Goal: Task Accomplishment & Management: Manage account settings

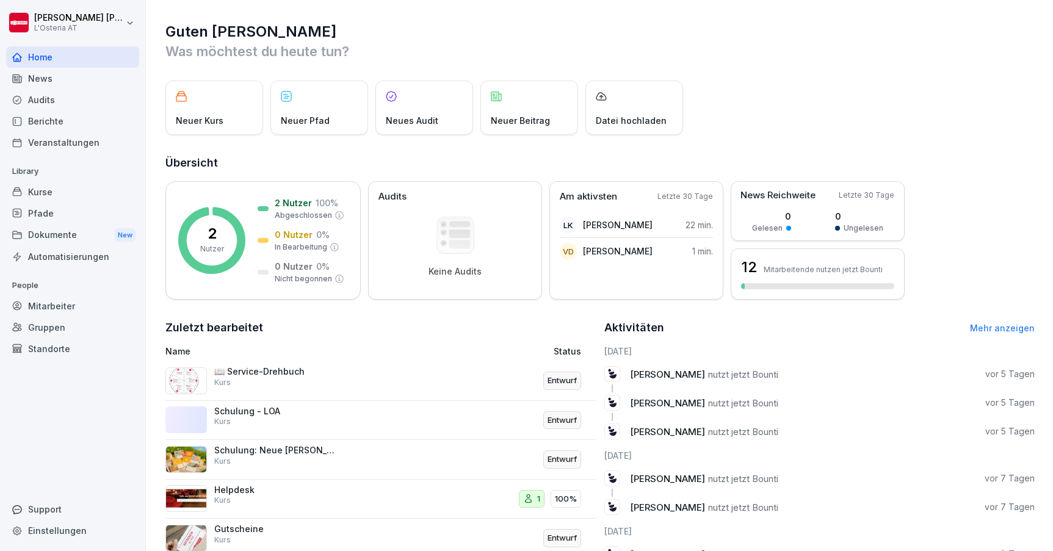
click at [41, 193] on div "Kurse" at bounding box center [72, 191] width 133 height 21
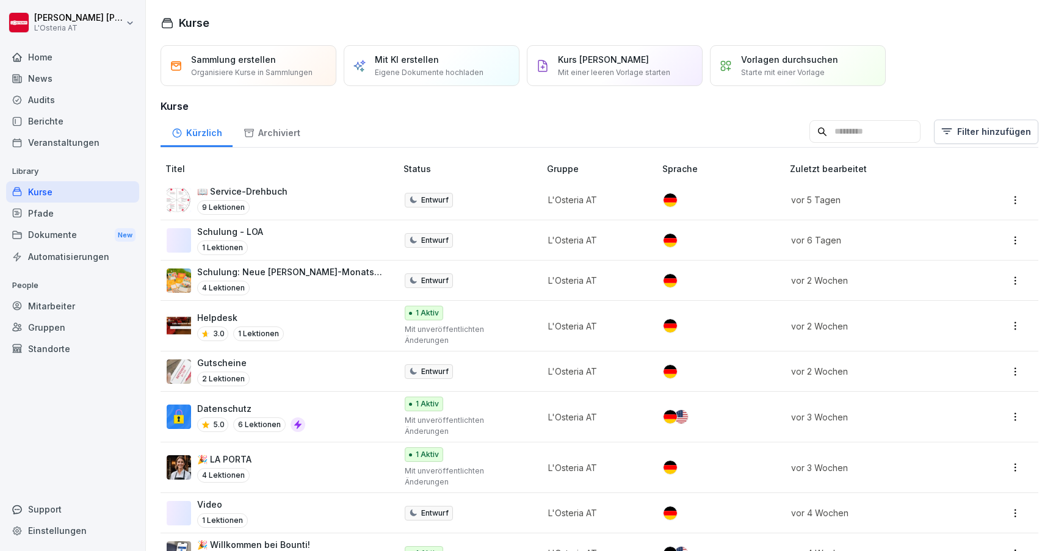
click at [300, 539] on p "🎉 Willkommen bei Bounti!" at bounding box center [253, 545] width 113 height 13
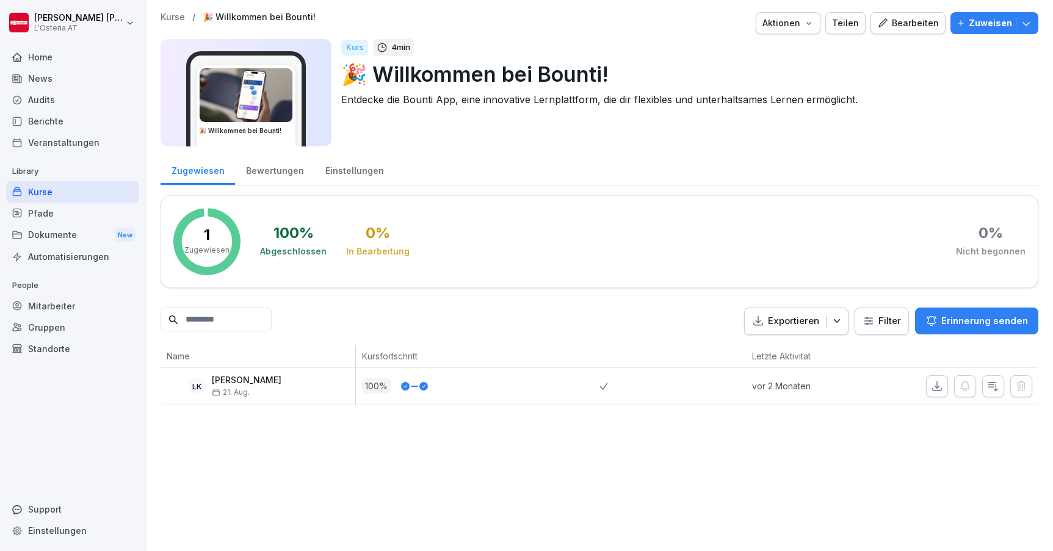
click at [926, 24] on div "Bearbeiten" at bounding box center [908, 22] width 62 height 13
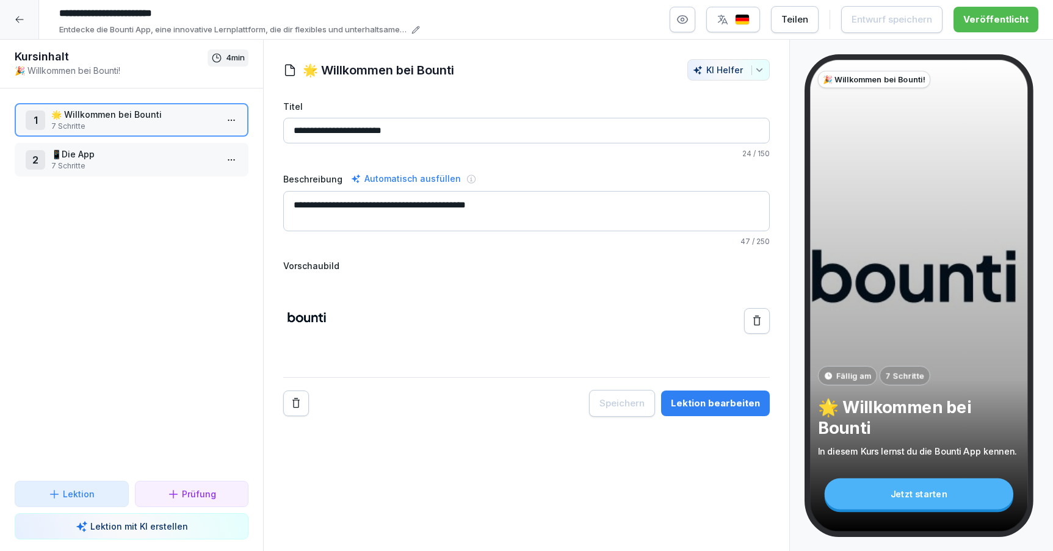
click at [182, 162] on p "7 Schritte" at bounding box center [133, 166] width 165 height 11
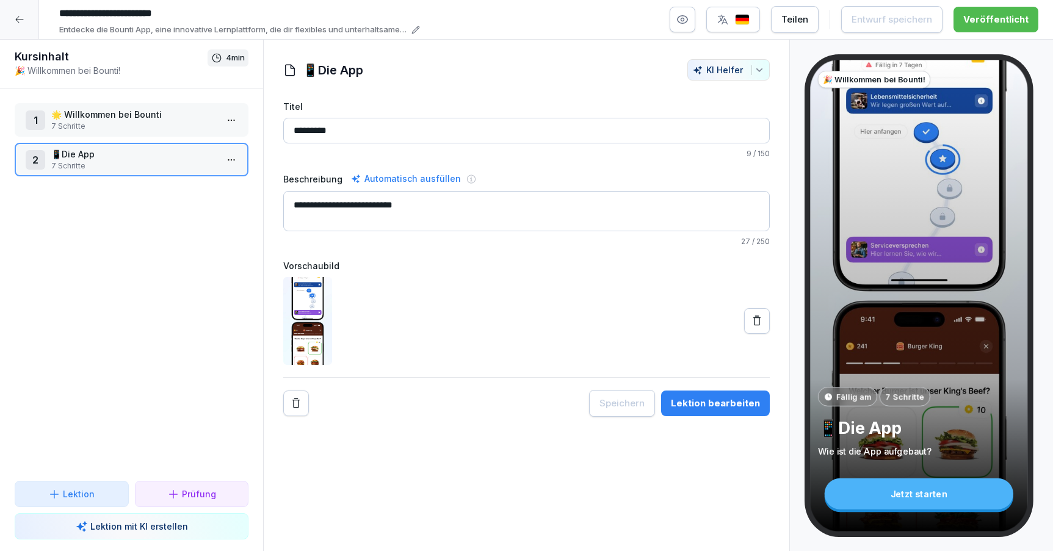
click at [175, 117] on p "🌟 Willkommen bei Bounti" at bounding box center [133, 114] width 165 height 13
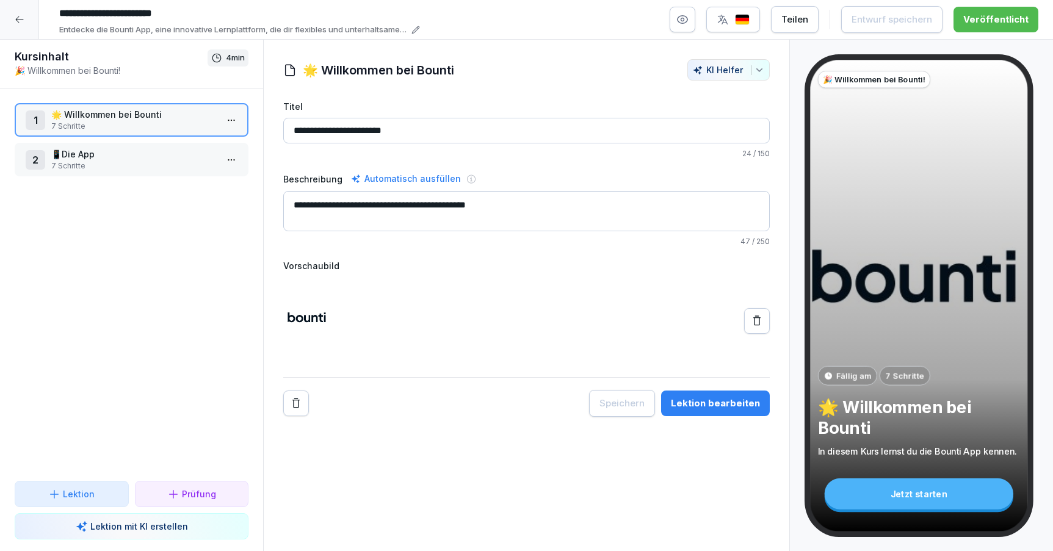
click at [18, 22] on icon at bounding box center [19, 19] width 8 height 7
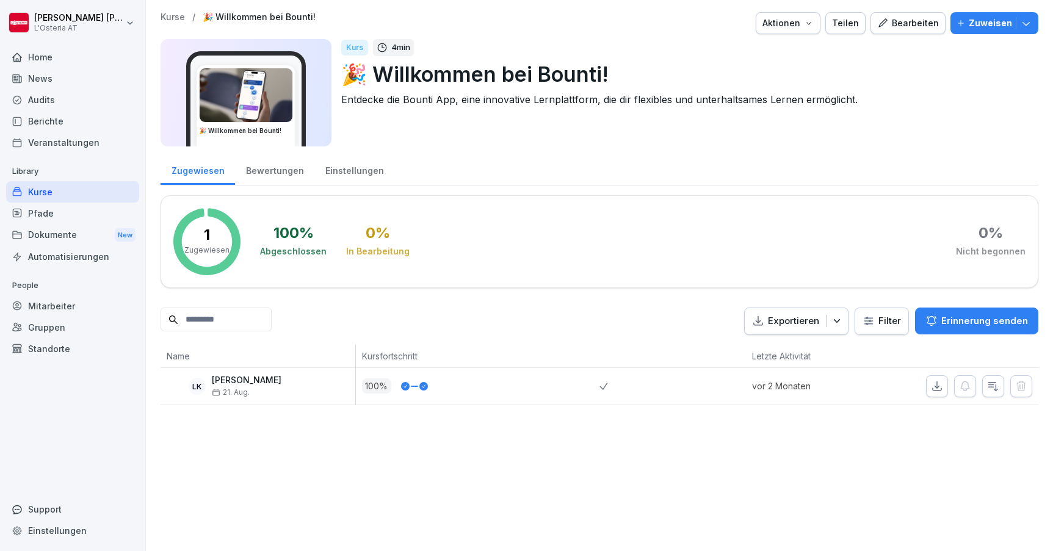
click at [63, 192] on div "Kurse" at bounding box center [72, 191] width 133 height 21
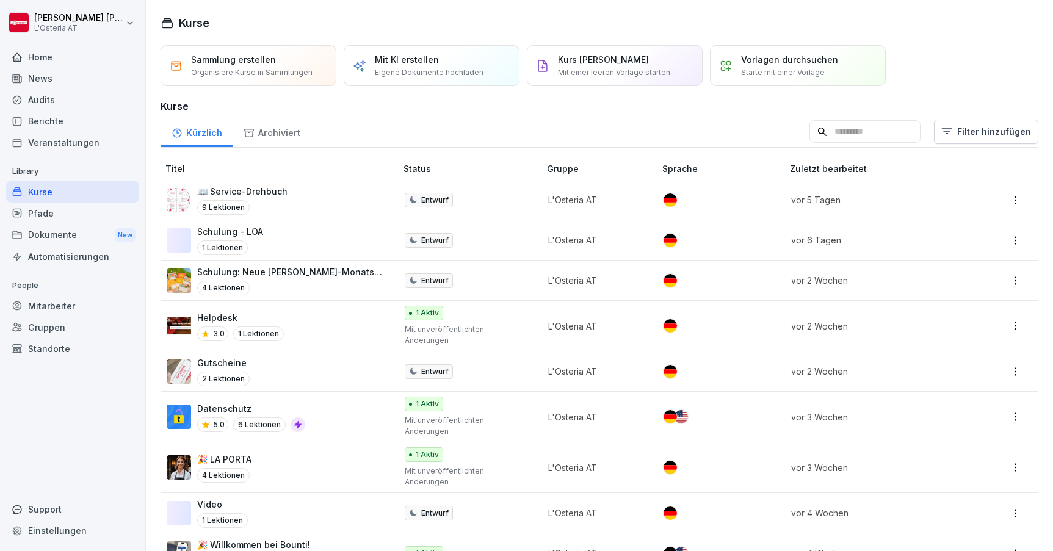
click at [44, 98] on div "Audits" at bounding box center [72, 99] width 133 height 21
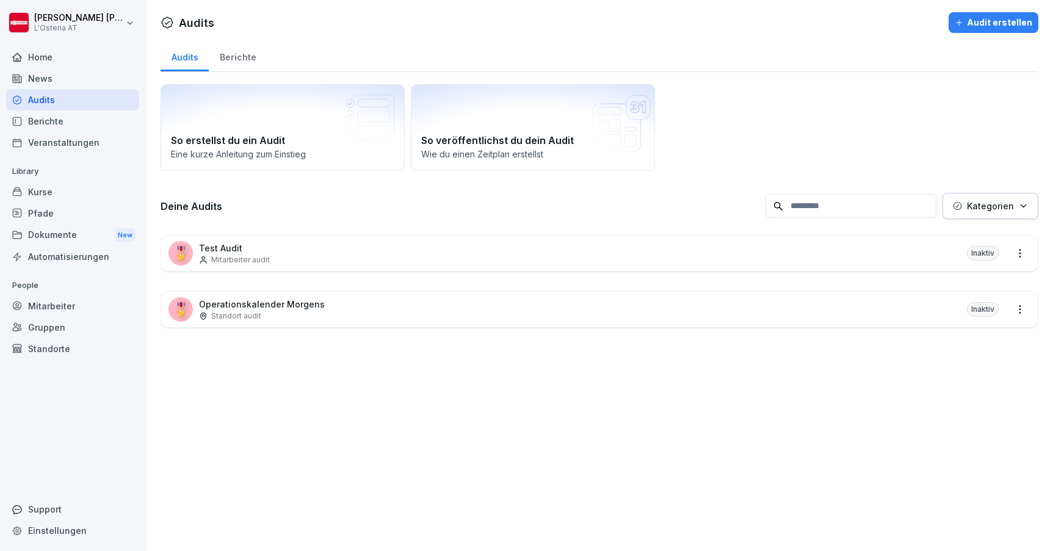
click at [48, 192] on div "Kurse" at bounding box center [72, 191] width 133 height 21
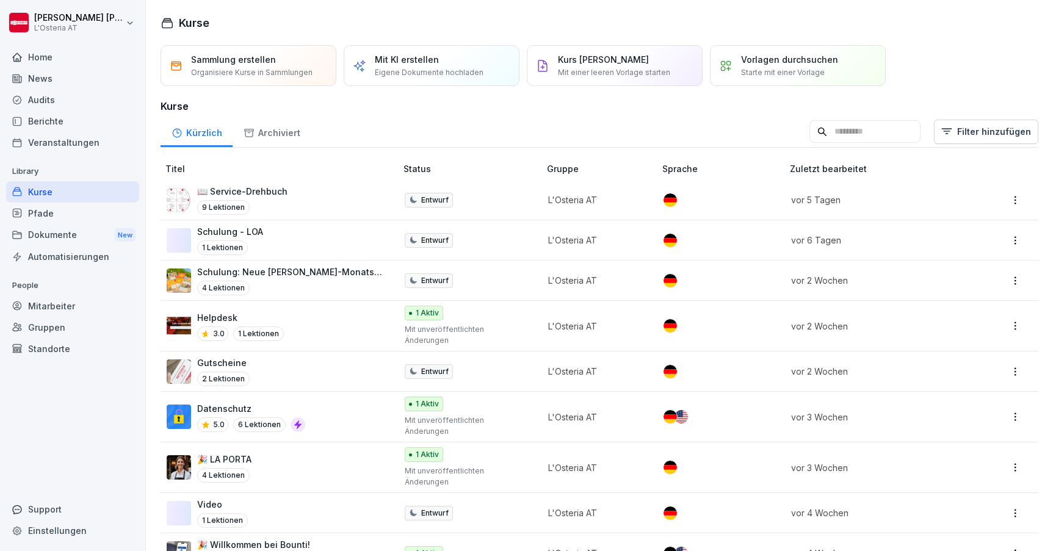
click at [346, 321] on div "Helpdesk 3.0 1 Lektionen" at bounding box center [275, 326] width 217 height 30
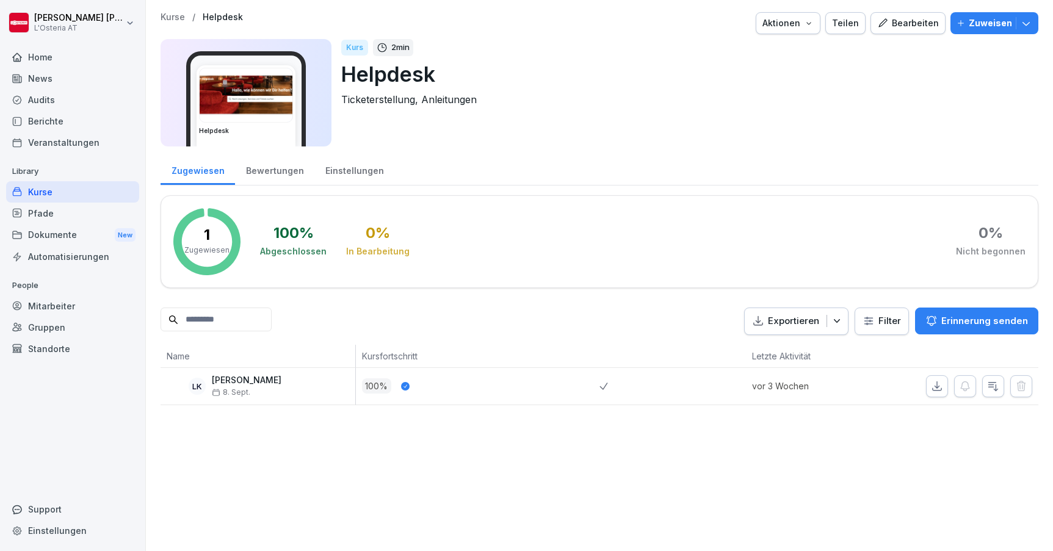
click at [82, 200] on div "Kurse" at bounding box center [72, 191] width 133 height 21
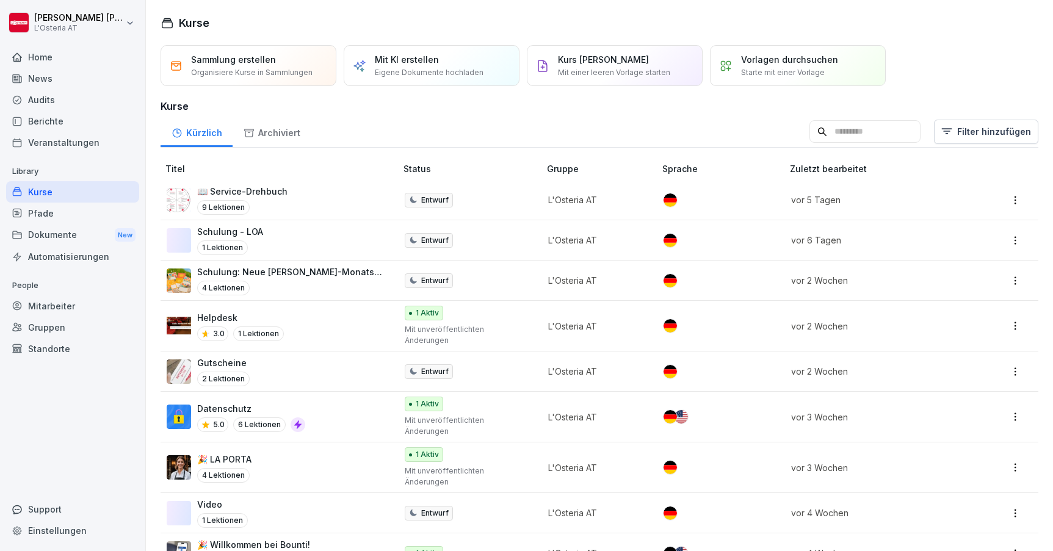
click at [327, 402] on div "Datenschutz 5.0 6 Lektionen" at bounding box center [275, 417] width 217 height 30
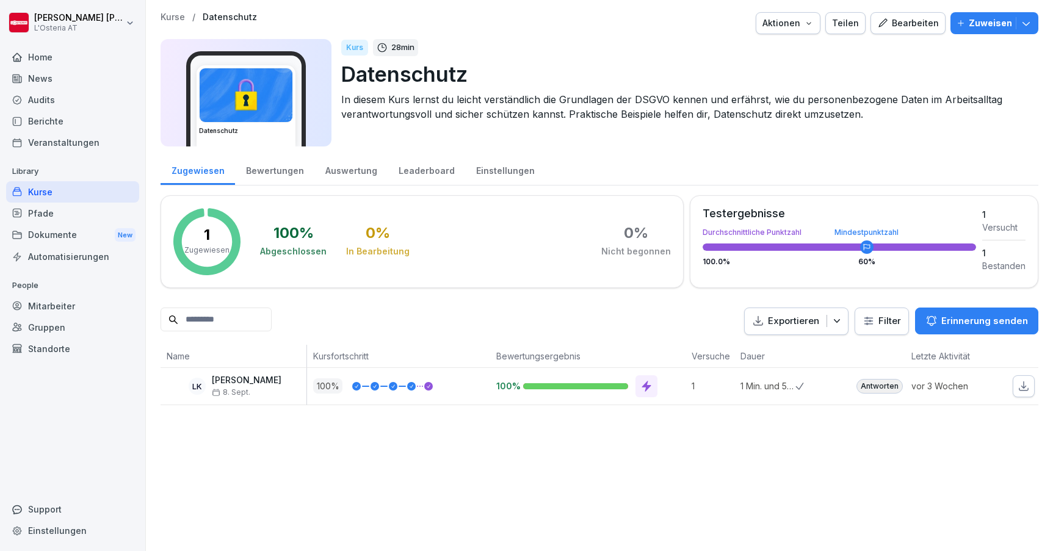
click at [909, 24] on div "Bearbeiten" at bounding box center [908, 22] width 62 height 13
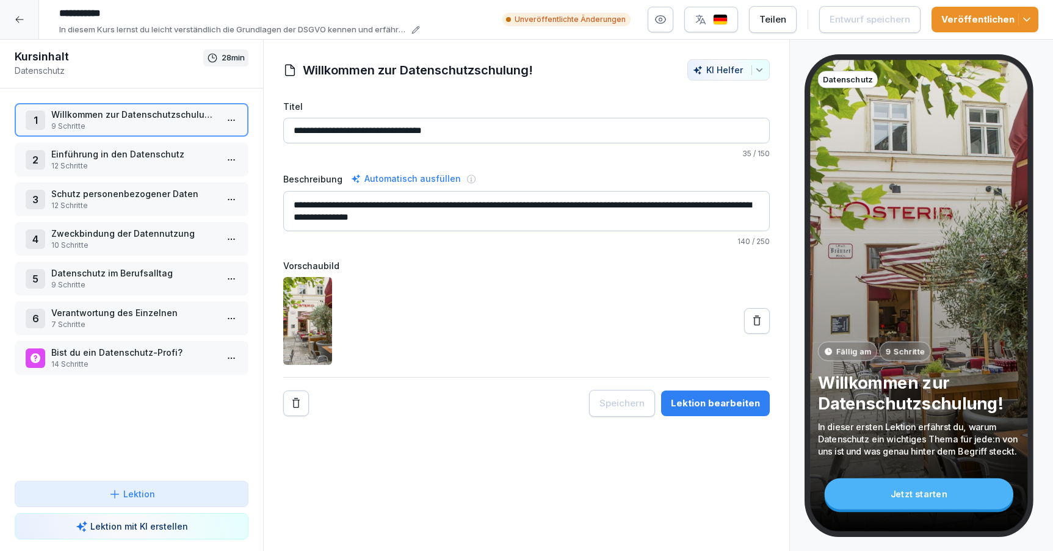
click at [114, 156] on p "Einführung in den Datenschutz" at bounding box center [133, 154] width 165 height 13
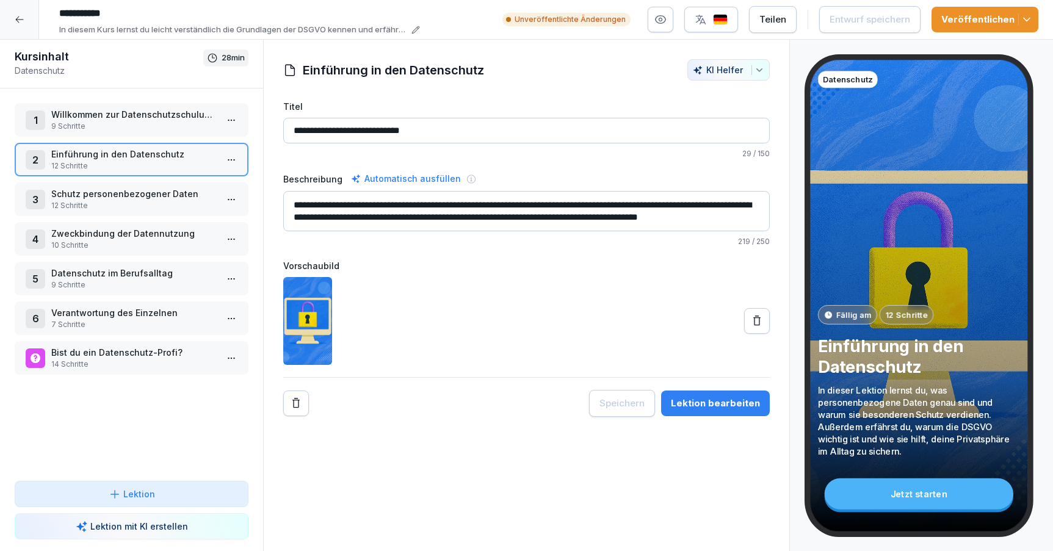
click at [127, 196] on p "Schutz personenbezogener Daten" at bounding box center [133, 193] width 165 height 13
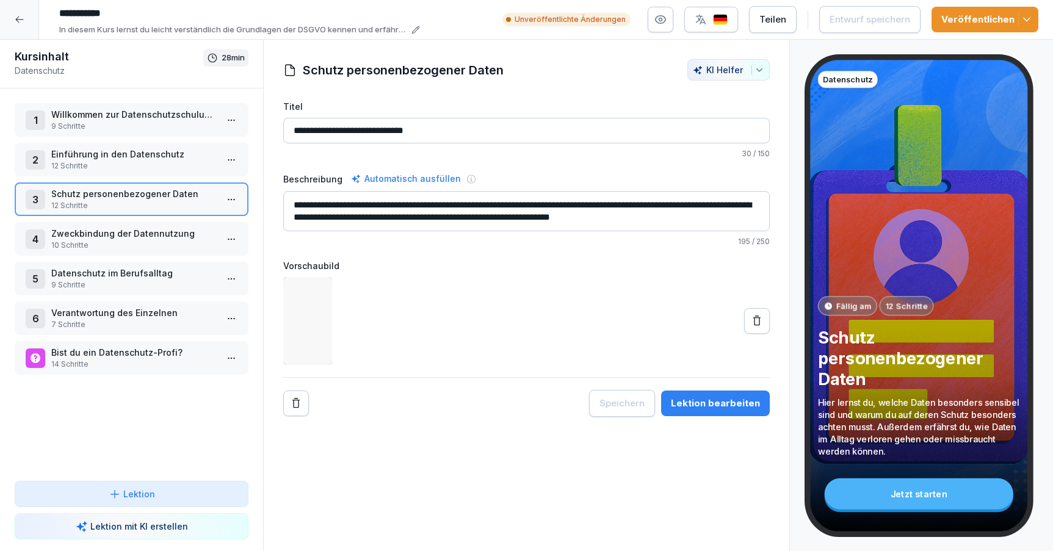
click at [133, 221] on div "1 Willkommen zur Datenschutzschulung! 9 Schritte 2 Einführung in den Datenschut…" at bounding box center [131, 285] width 263 height 393
click at [132, 239] on p "Zweckbindung der Datennutzung" at bounding box center [133, 233] width 165 height 13
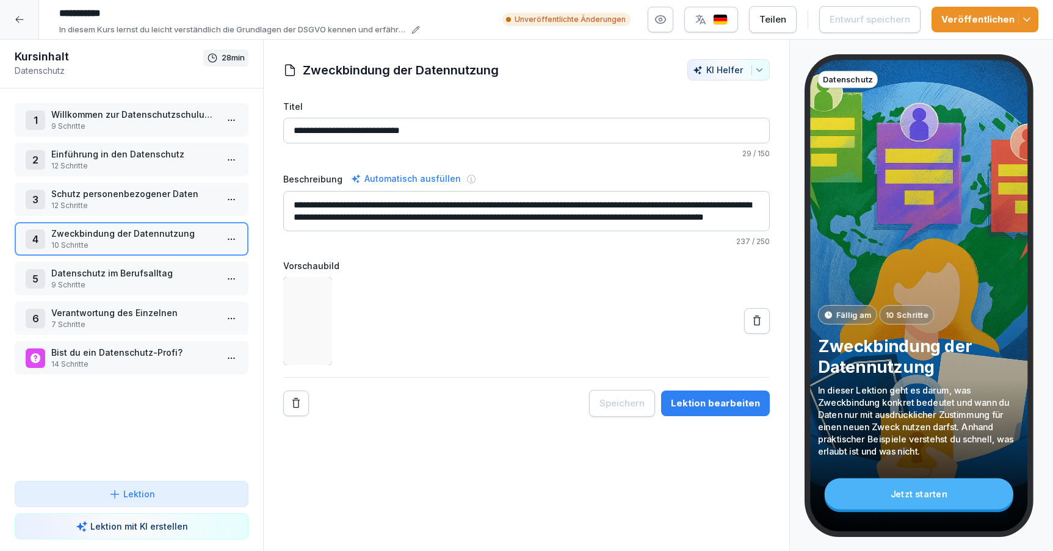
click at [141, 277] on p "Datenschutz im Berufsalltag" at bounding box center [133, 273] width 165 height 13
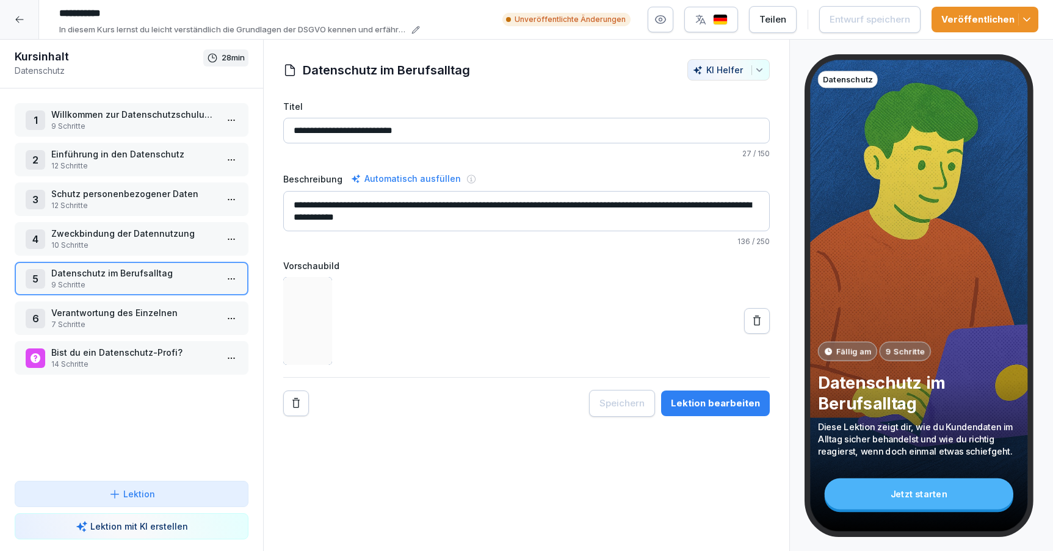
click at [144, 302] on div "6 Verantwortung des Einzelnen 7 Schritte" at bounding box center [132, 319] width 234 height 34
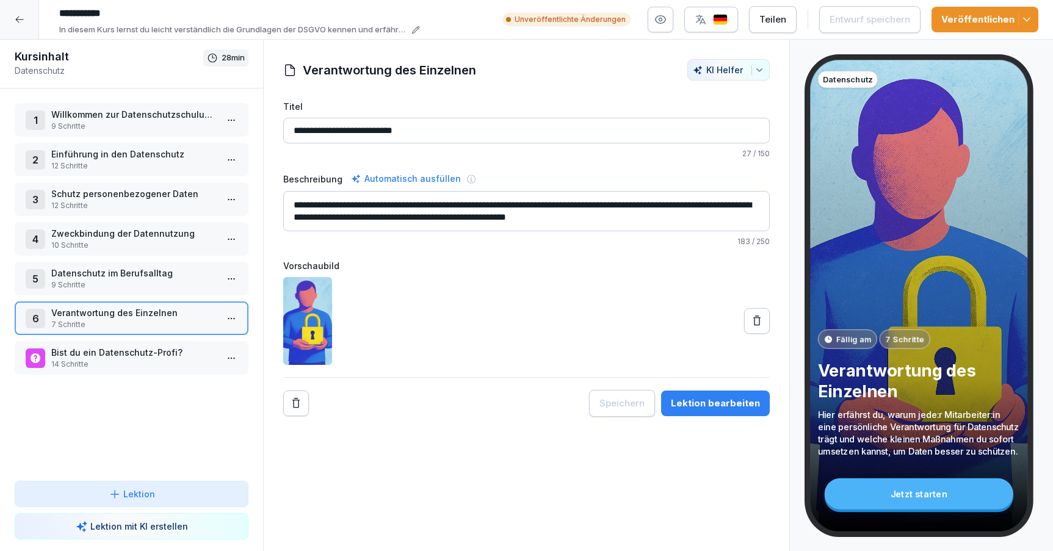
click at [13, 29] on div at bounding box center [19, 19] width 39 height 39
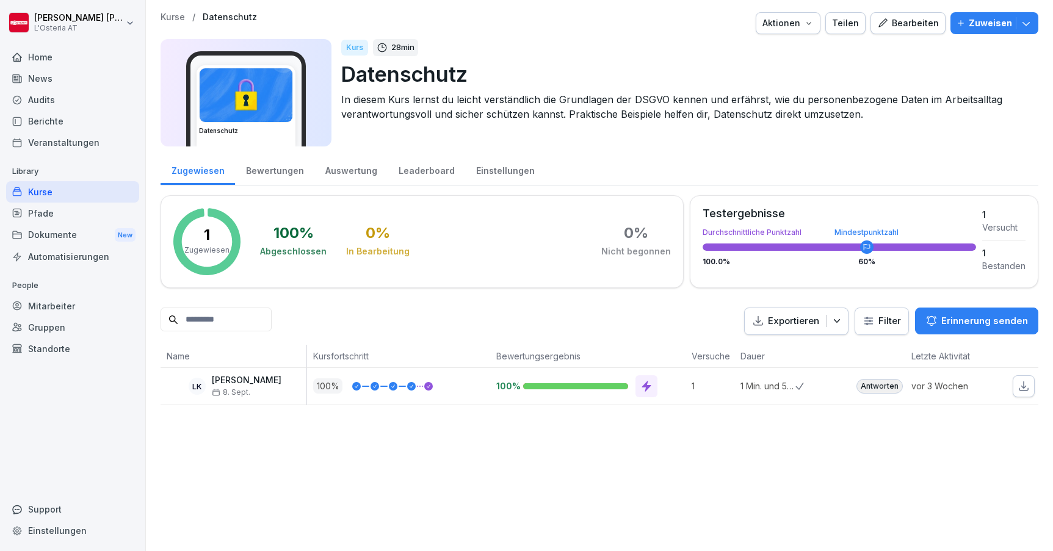
click at [266, 169] on div "Bewertungen" at bounding box center [274, 169] width 79 height 31
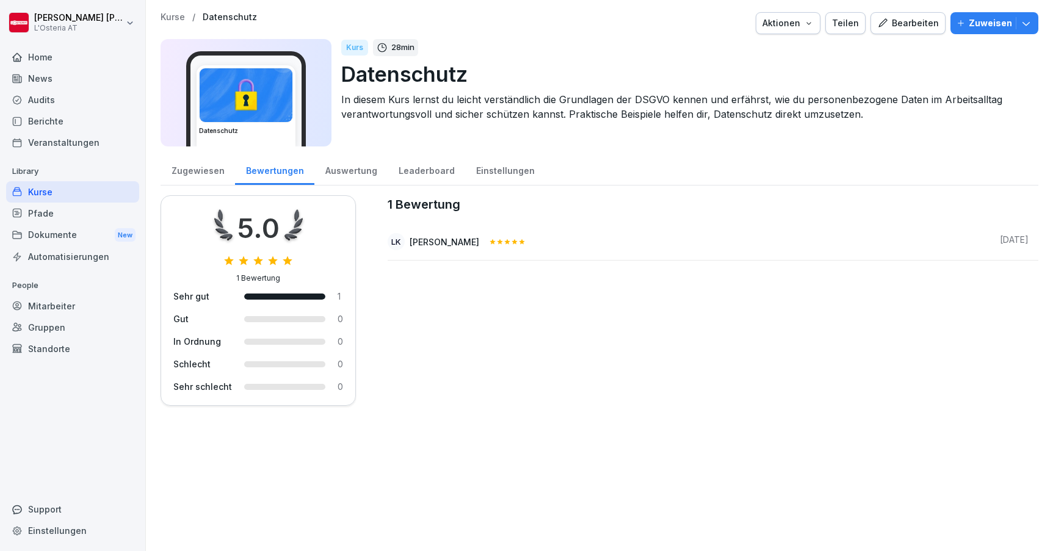
click at [220, 175] on div "Zugewiesen" at bounding box center [198, 169] width 74 height 31
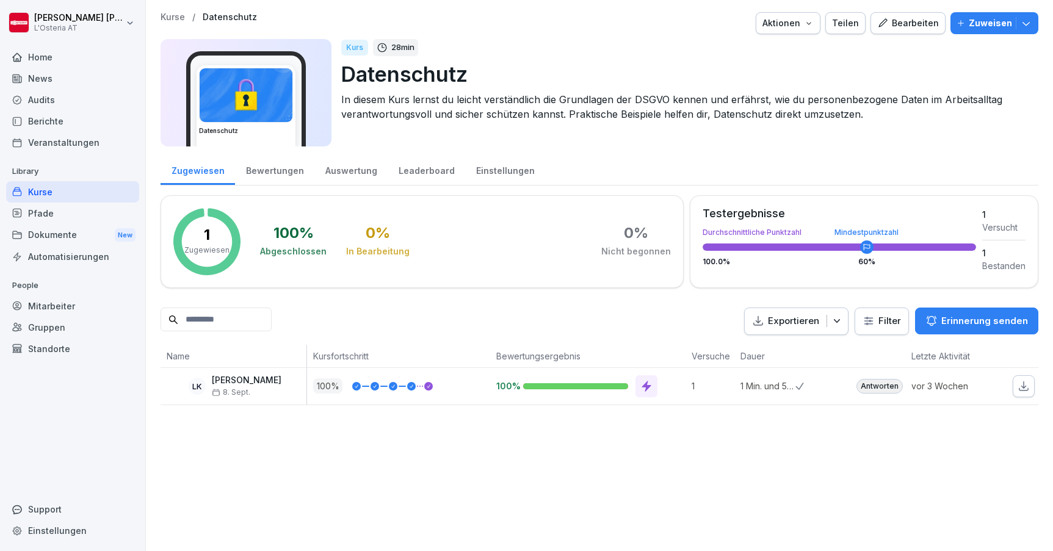
click at [76, 192] on div "Kurse" at bounding box center [72, 191] width 133 height 21
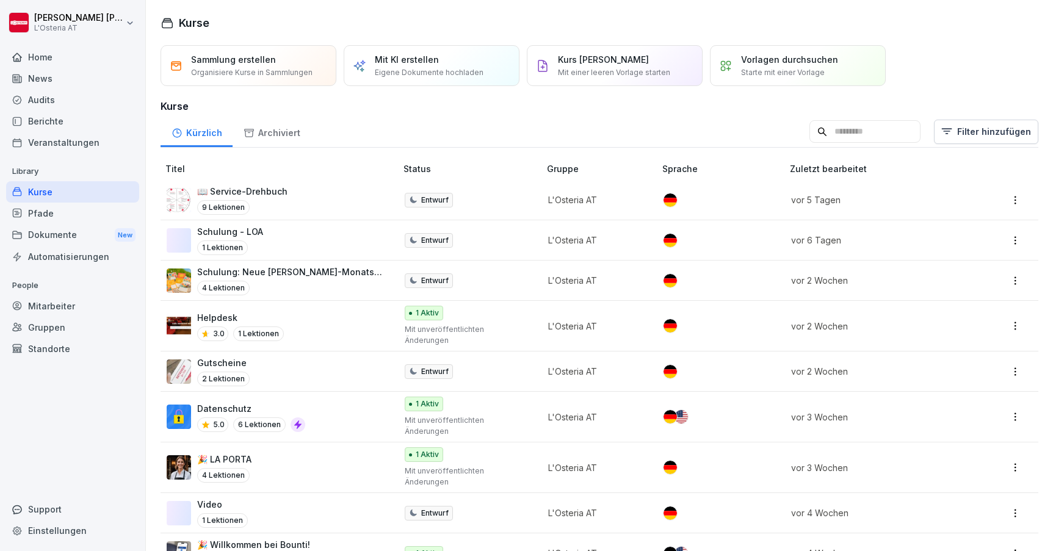
click at [244, 402] on p "Datenschutz" at bounding box center [251, 408] width 108 height 13
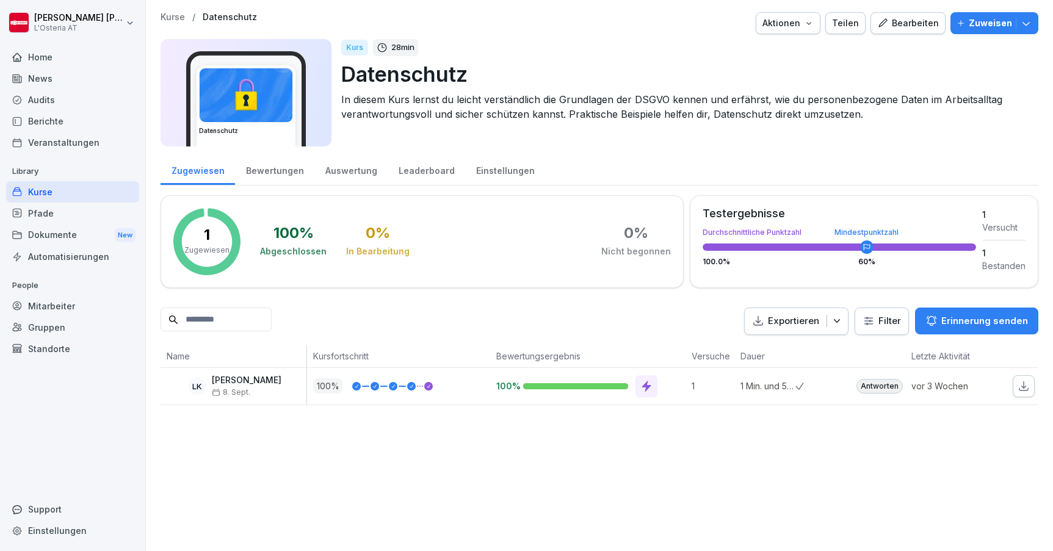
click at [281, 176] on div "Bewertungen" at bounding box center [274, 169] width 79 height 31
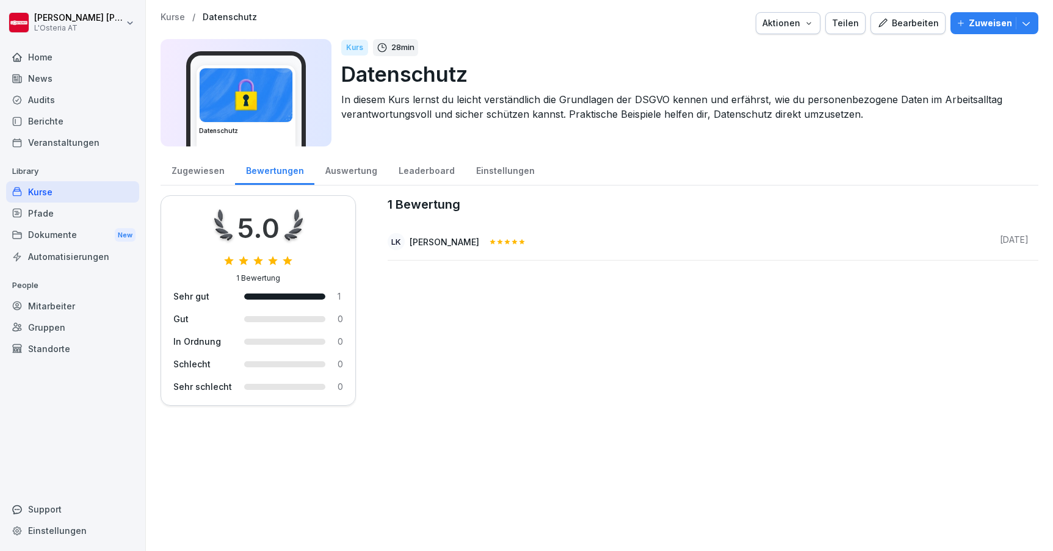
click at [336, 173] on div "Auswertung" at bounding box center [350, 169] width 73 height 31
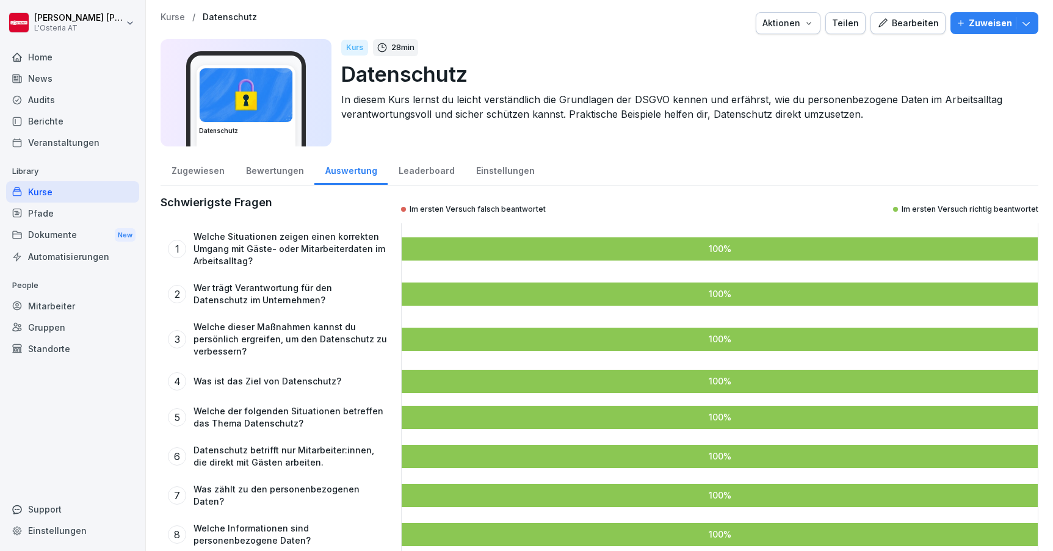
click at [202, 173] on div "Zugewiesen" at bounding box center [198, 169] width 74 height 31
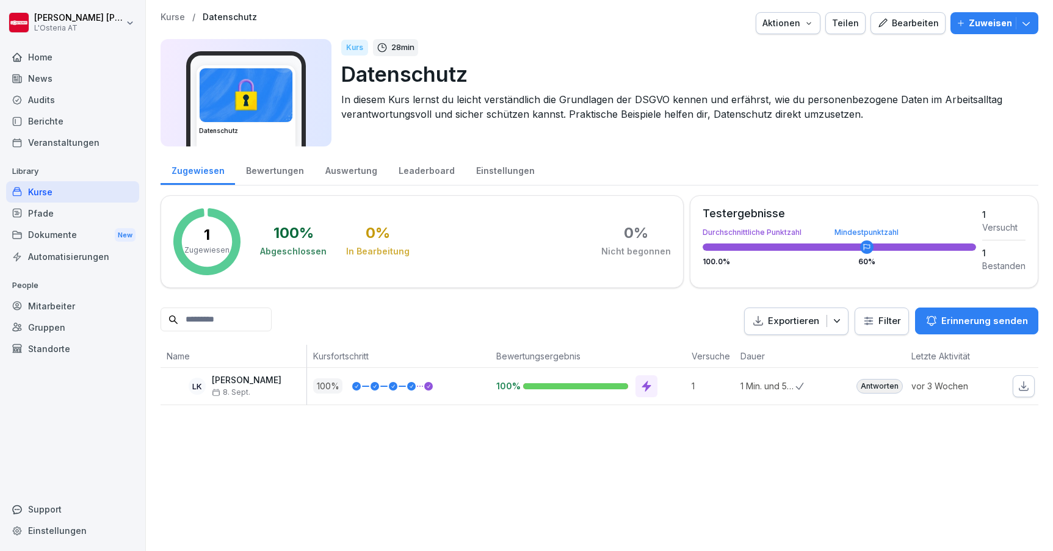
click at [43, 194] on div "Kurse" at bounding box center [72, 191] width 133 height 21
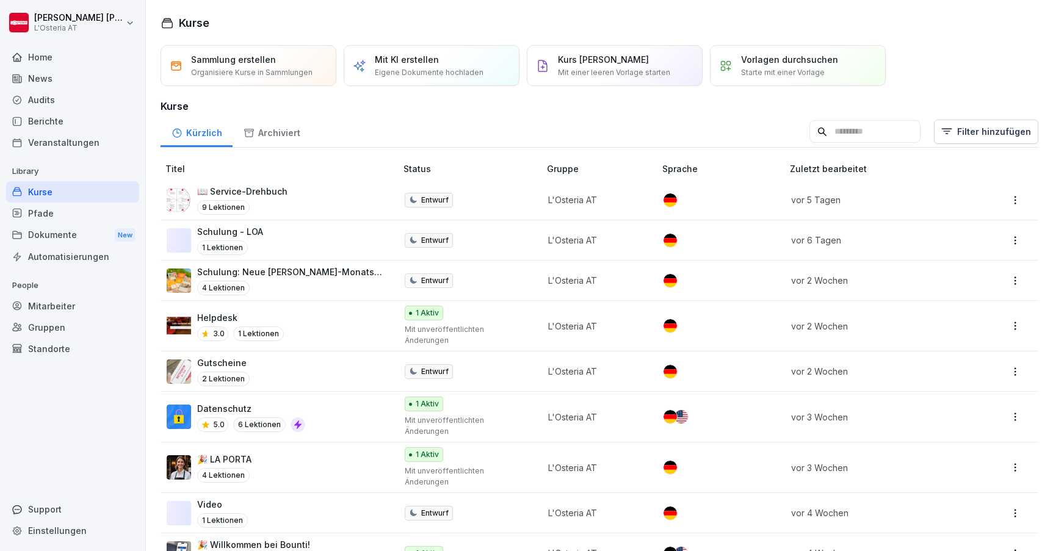
click at [336, 186] on div "📖 Service-Drehbuch 9 Lektionen" at bounding box center [275, 200] width 217 height 30
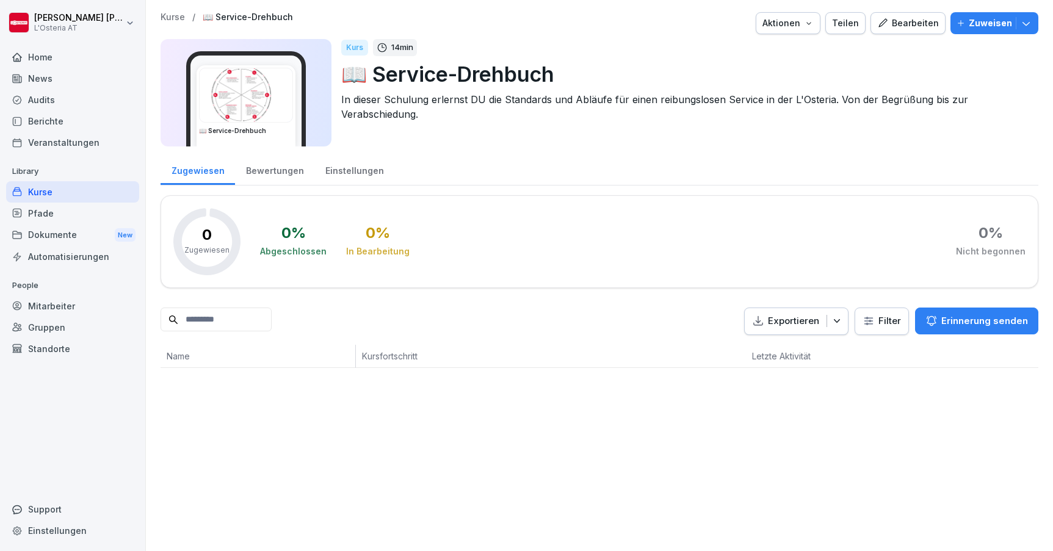
click at [922, 21] on div "Bearbeiten" at bounding box center [908, 22] width 62 height 13
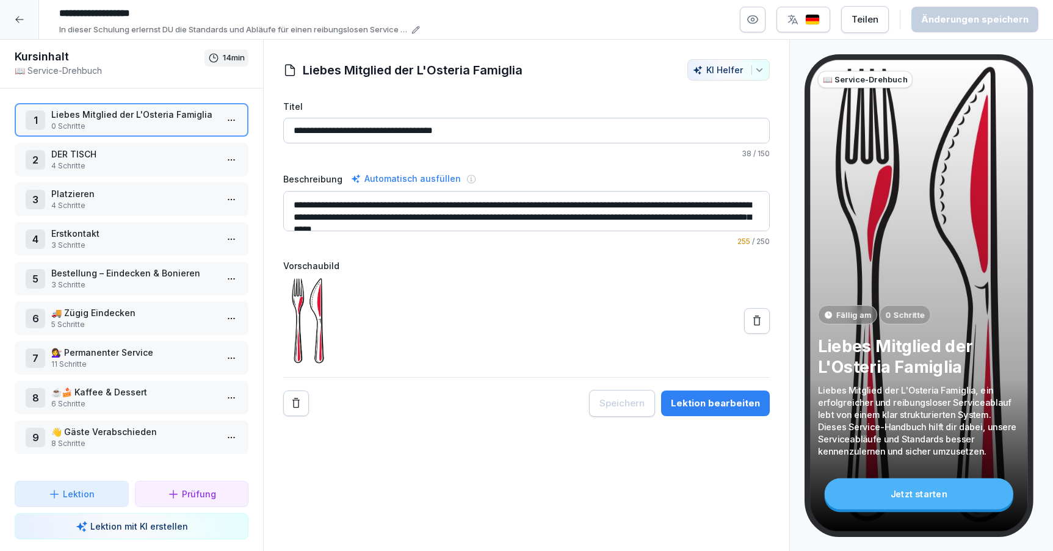
click at [100, 155] on p "DER TISCH" at bounding box center [133, 154] width 165 height 13
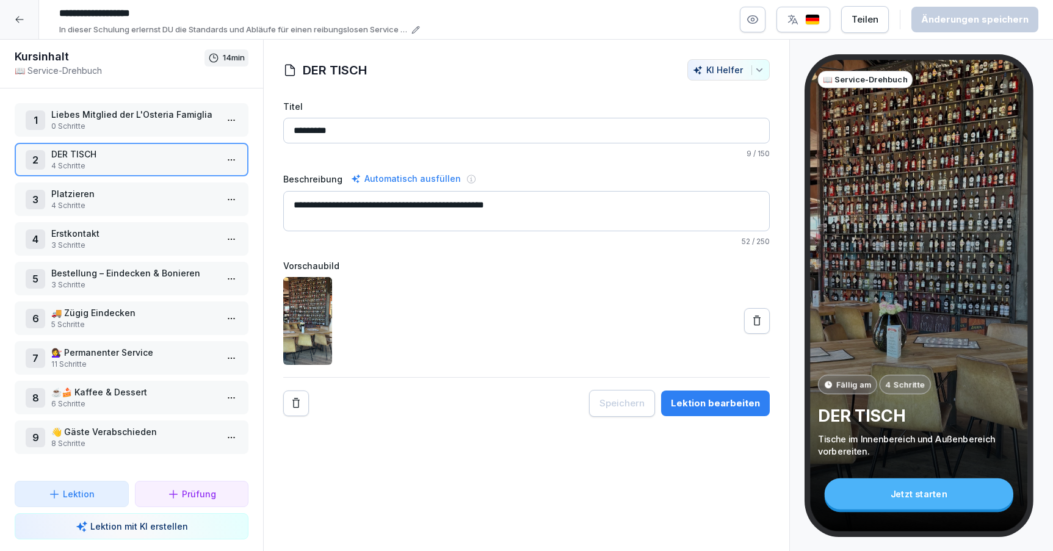
click at [15, 21] on icon at bounding box center [20, 20] width 10 height 10
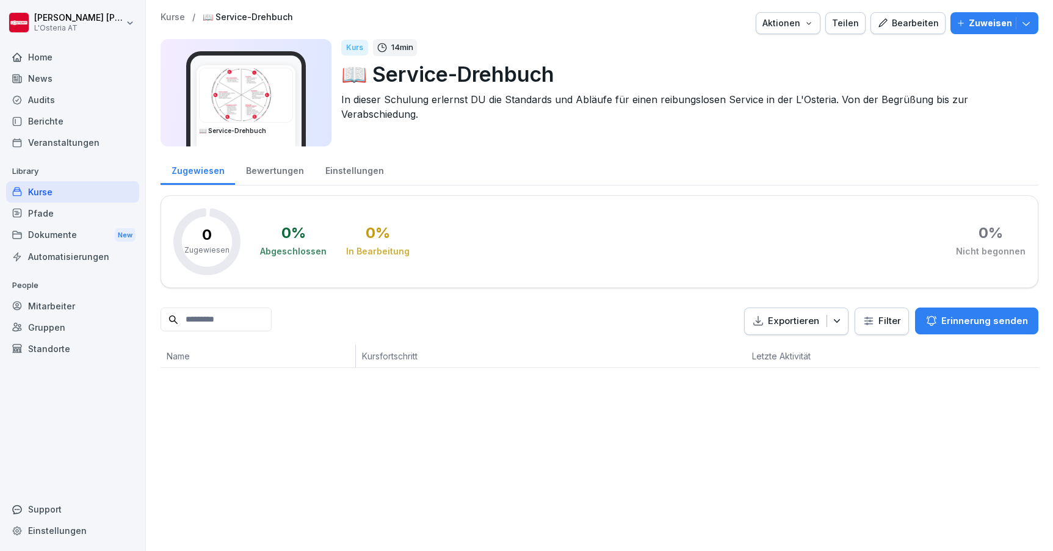
click at [68, 190] on div "Kurse" at bounding box center [72, 191] width 133 height 21
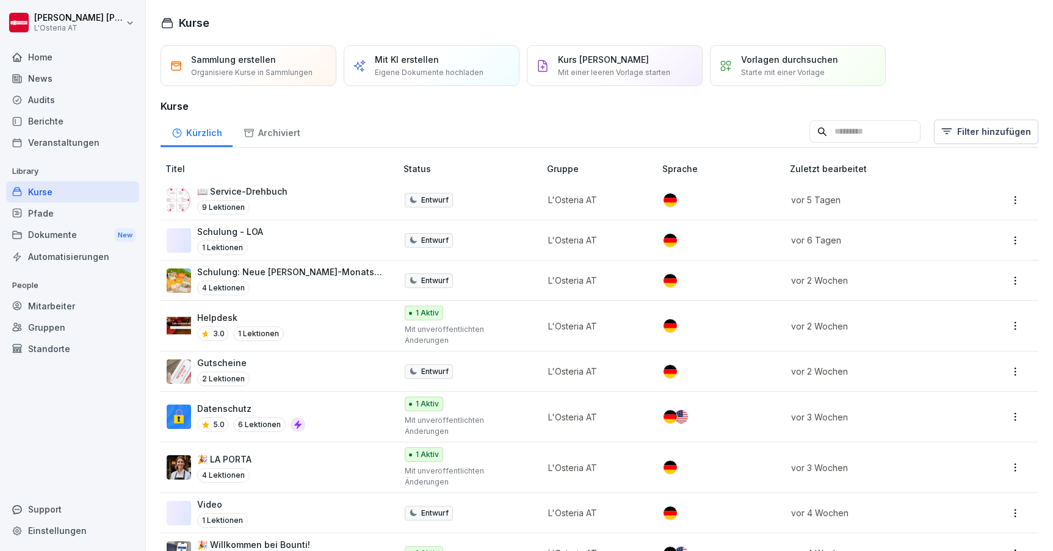
click at [331, 402] on div "Datenschutz 5.0 6 Lektionen" at bounding box center [275, 417] width 217 height 30
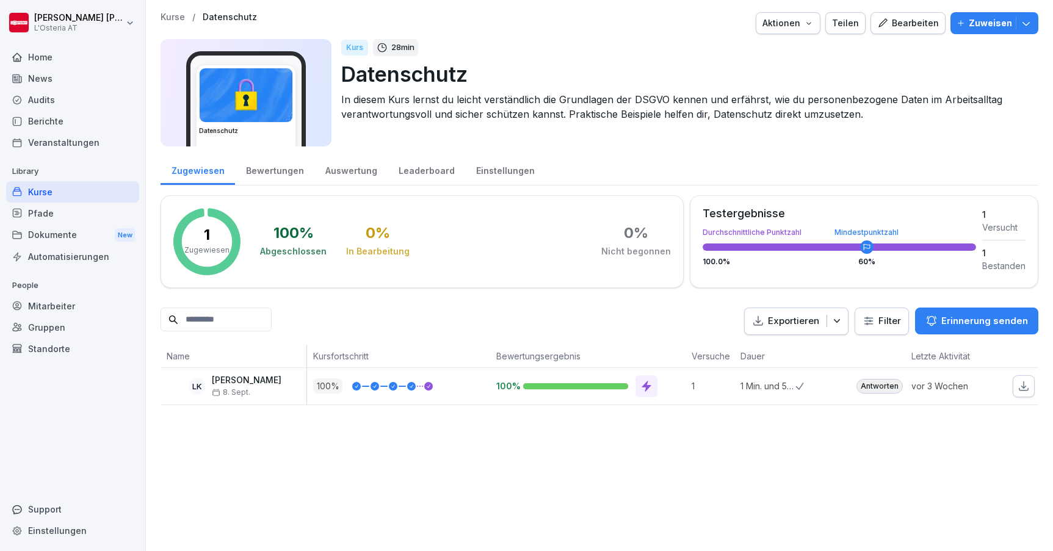
click at [926, 25] on div "Bearbeiten" at bounding box center [908, 22] width 62 height 13
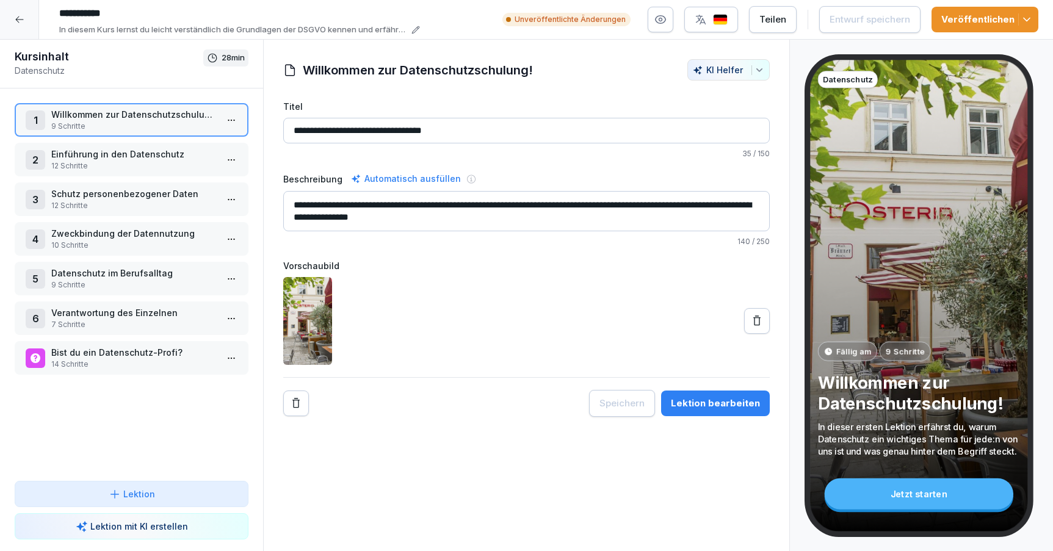
click at [137, 191] on p "Schutz personenbezogener Daten" at bounding box center [133, 193] width 165 height 13
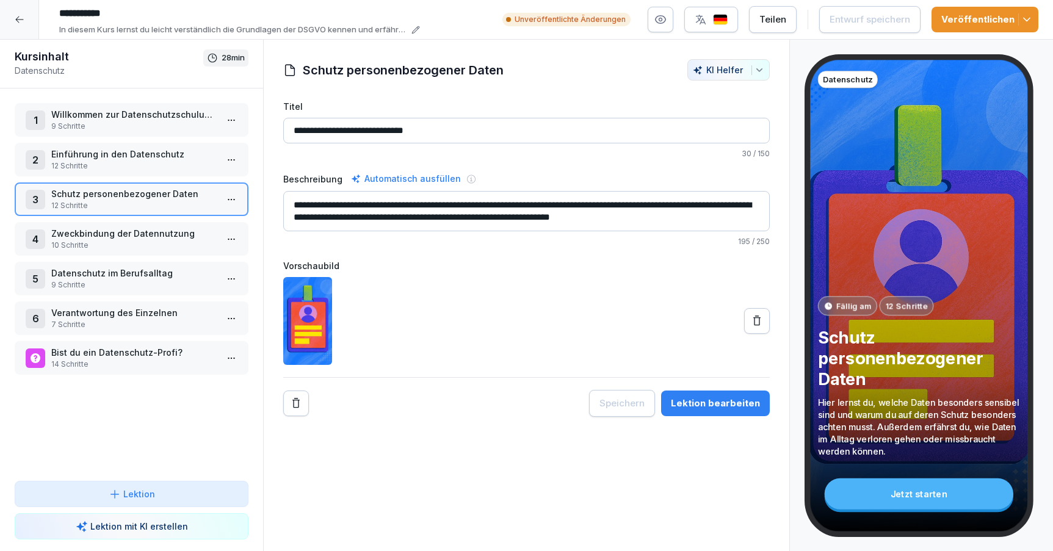
click at [715, 407] on div "Lektion bearbeiten" at bounding box center [715, 403] width 89 height 13
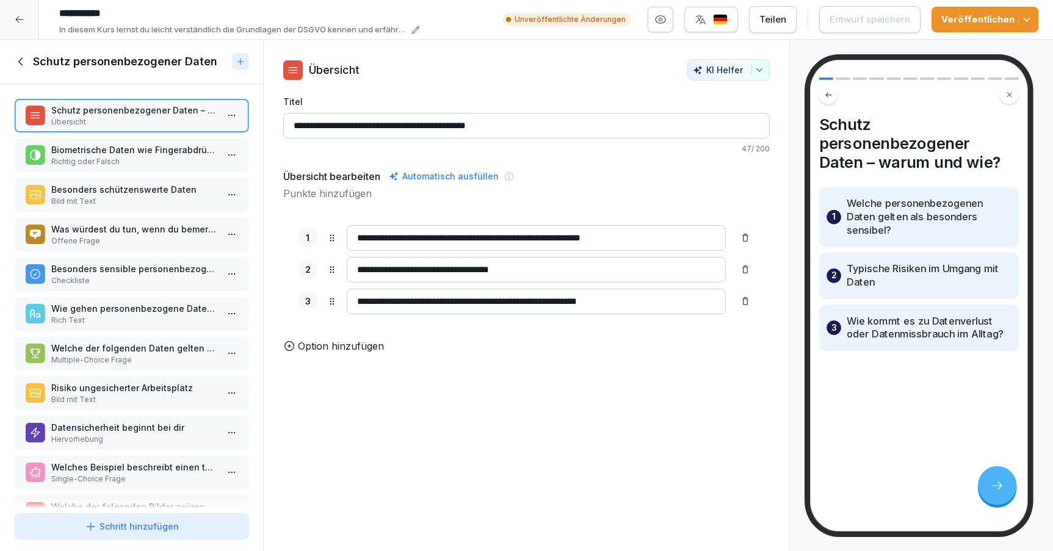
click at [125, 228] on p "Was würdest du tun, wenn du bemerkst, dass dein Arbeitshandy mit sensiblen Date…" at bounding box center [133, 229] width 165 height 13
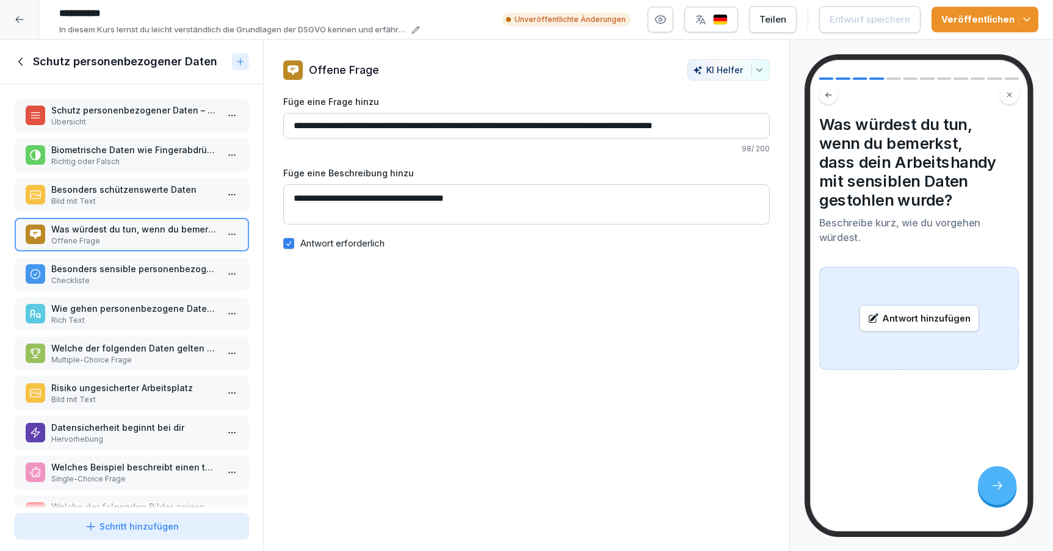
click at [120, 275] on p "Besonders sensible personenbezogene Daten" at bounding box center [133, 269] width 165 height 13
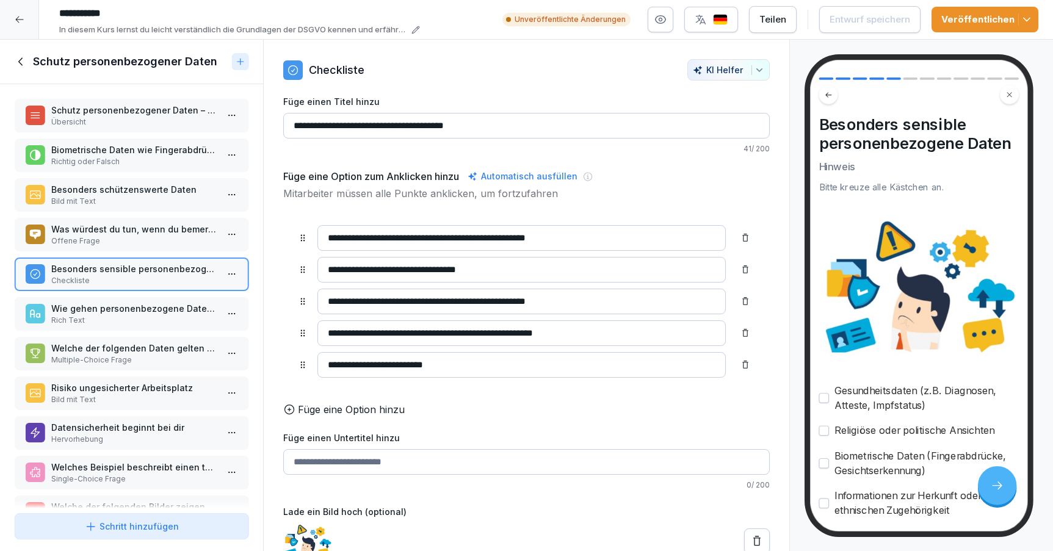
click at [122, 315] on p "Wie gehen personenbezogene Daten verloren?" at bounding box center [133, 308] width 165 height 13
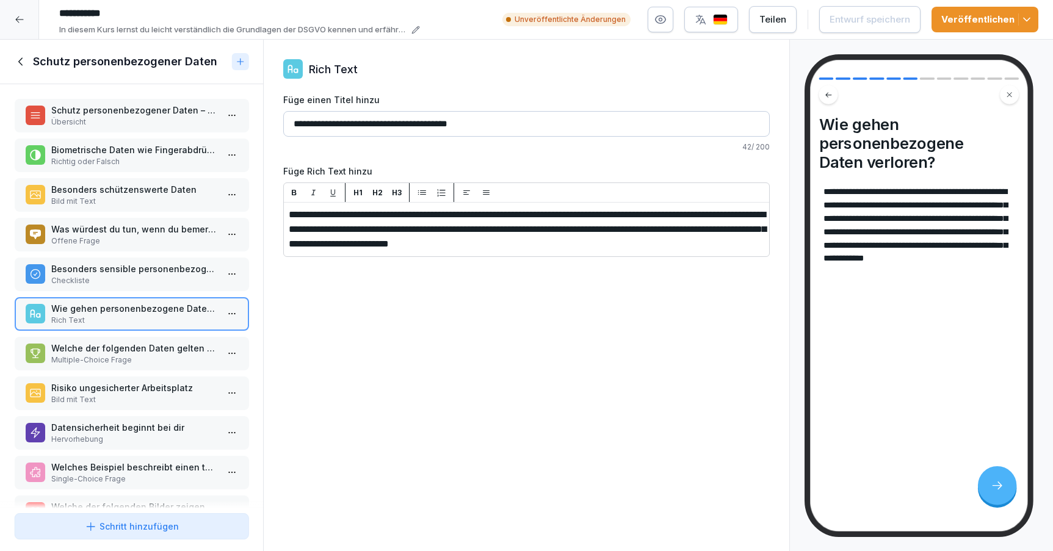
click at [132, 350] on p "Welche der folgenden Daten gelten als besonders sensibel und müssen extra gesch…" at bounding box center [133, 348] width 165 height 13
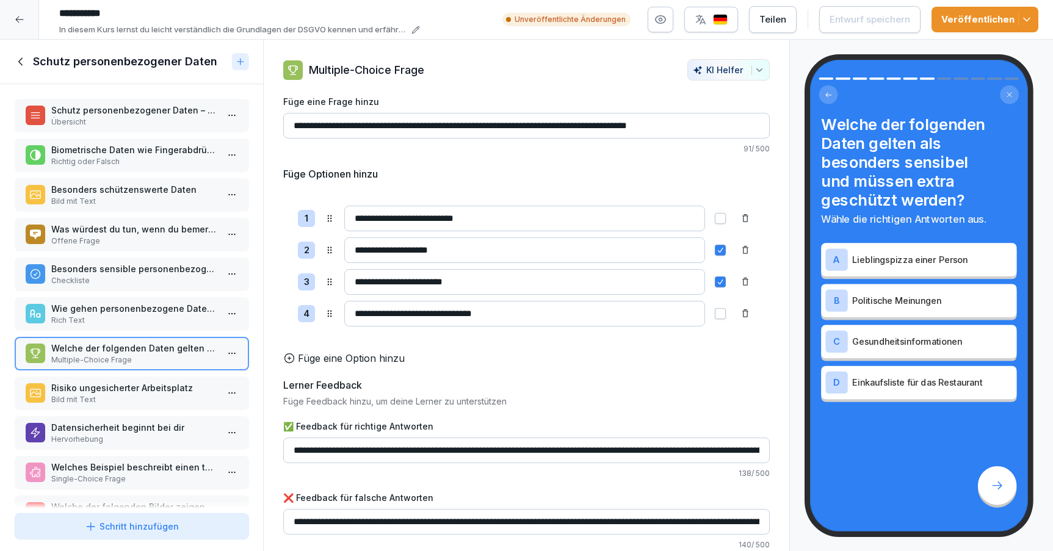
click at [136, 386] on p "Risiko ungesicherter Arbeitsplatz" at bounding box center [133, 388] width 165 height 13
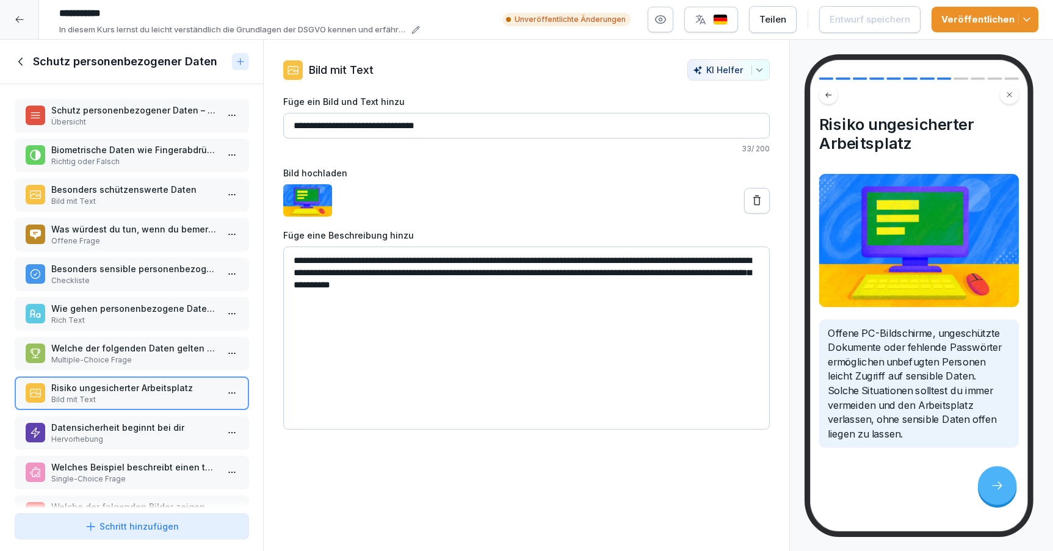
click at [142, 426] on p "Datensicherheit beginnt bei dir" at bounding box center [133, 427] width 165 height 13
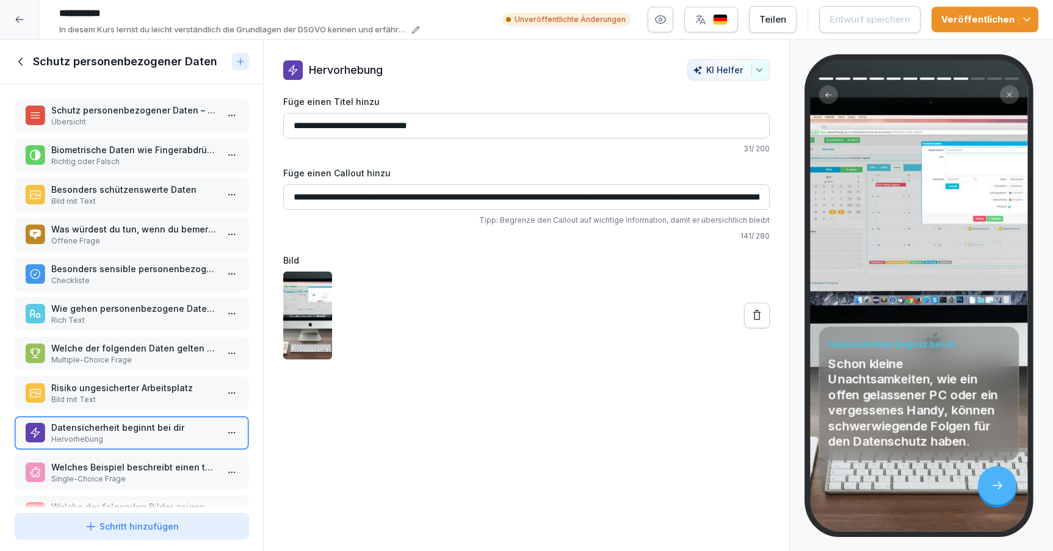
click at [24, 67] on icon at bounding box center [21, 61] width 13 height 13
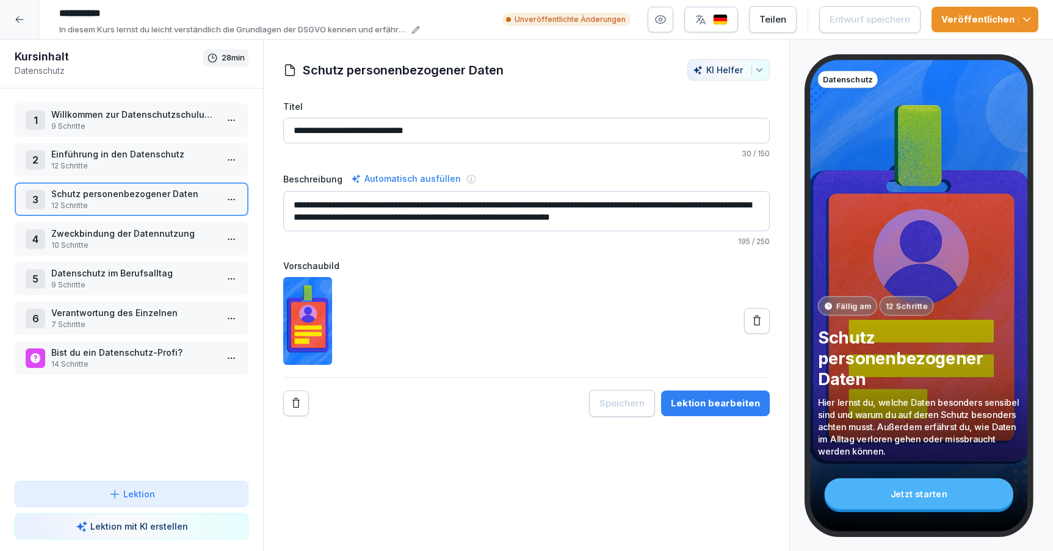
click at [31, 21] on div at bounding box center [19, 19] width 39 height 39
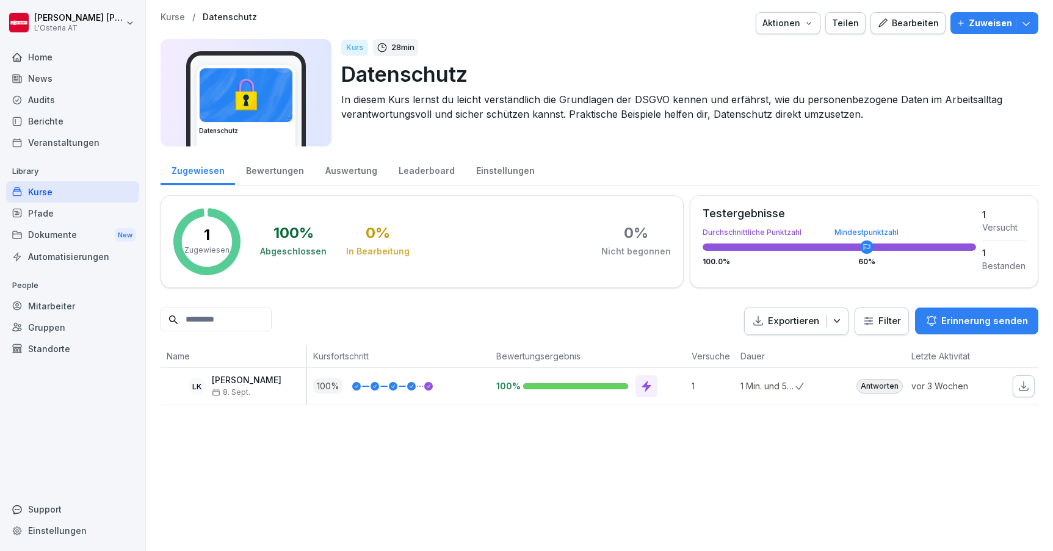
click at [58, 189] on div "Kurse" at bounding box center [72, 191] width 133 height 21
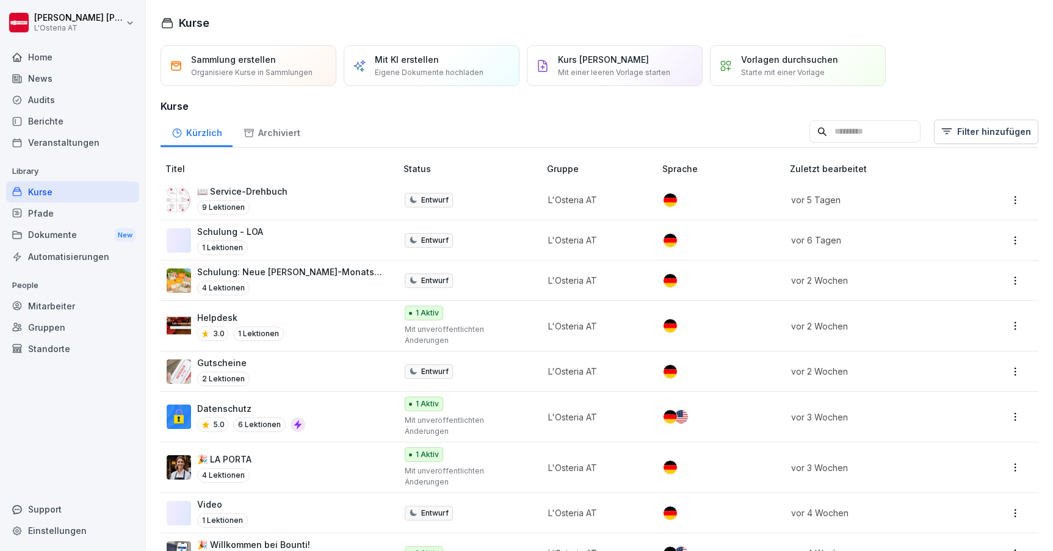
click at [288, 534] on td "🎉 Willkommen bei Bounti! 5.0 2 Lektionen" at bounding box center [280, 554] width 238 height 40
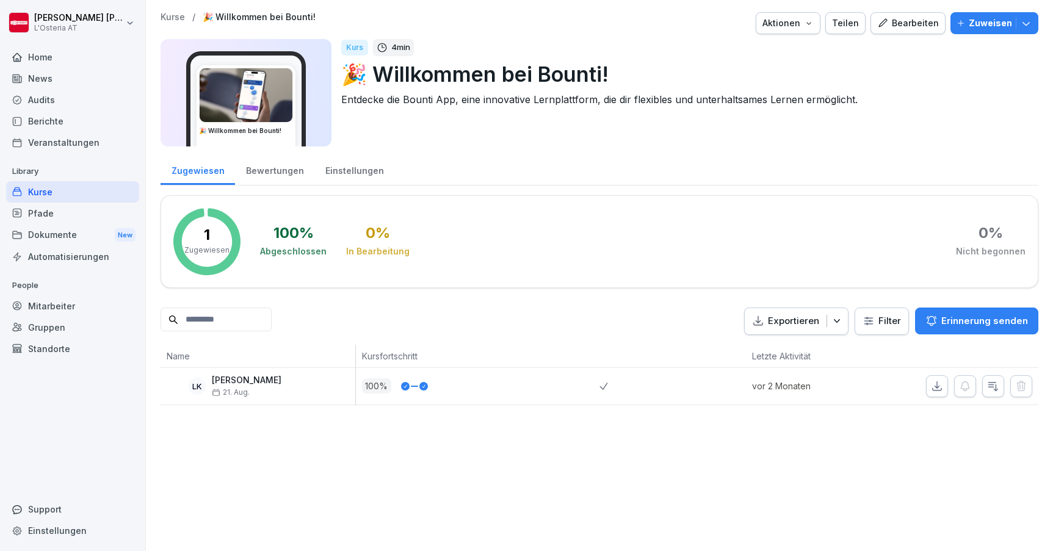
click at [898, 22] on div "Bearbeiten" at bounding box center [908, 22] width 62 height 13
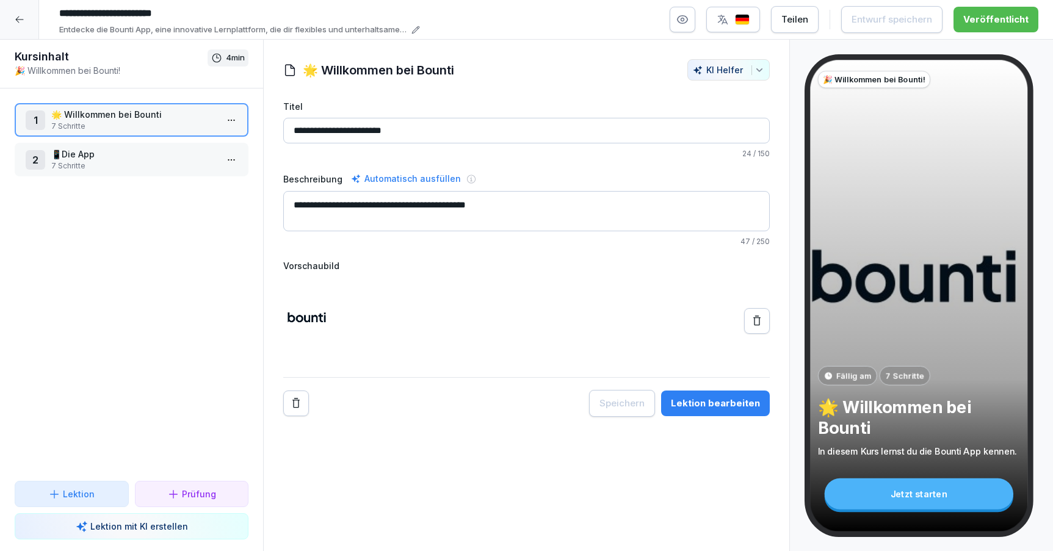
click at [139, 123] on p "7 Schritte" at bounding box center [133, 126] width 165 height 11
click at [721, 411] on button "Lektion bearbeiten" at bounding box center [715, 404] width 109 height 26
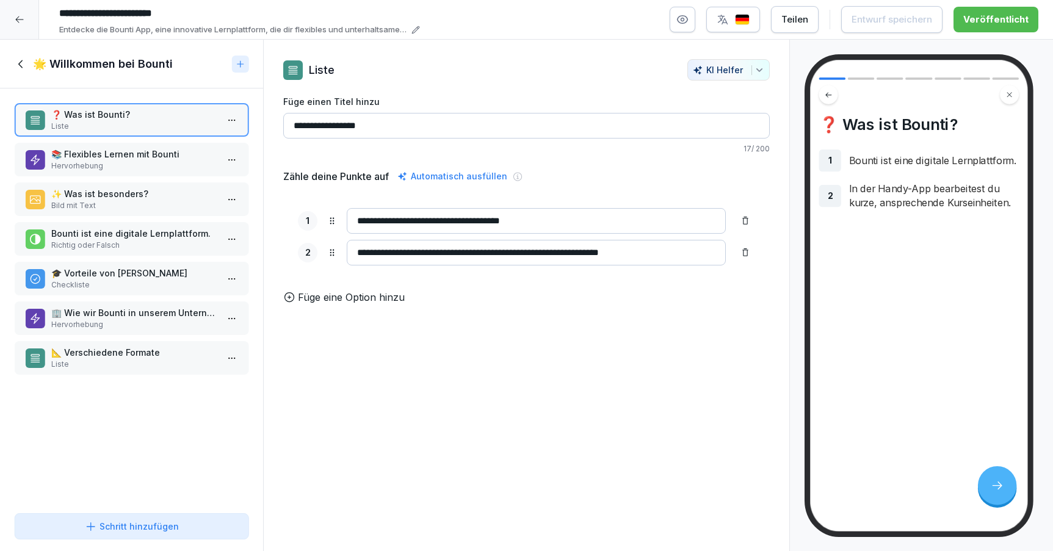
click at [102, 204] on p "Bild mit Text" at bounding box center [133, 205] width 165 height 11
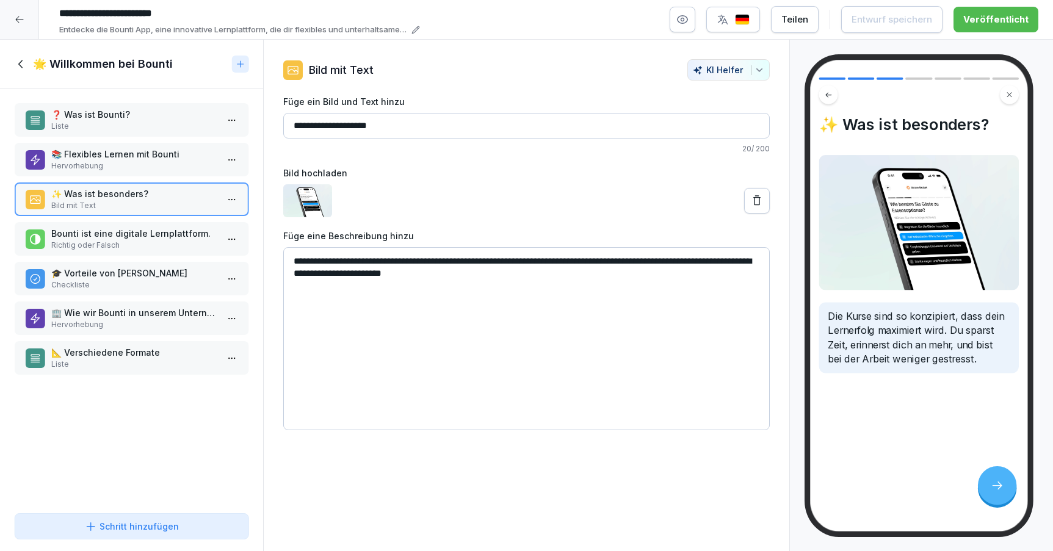
click at [114, 228] on p "Bounti ist eine digitale Lernplattform." at bounding box center [133, 233] width 165 height 13
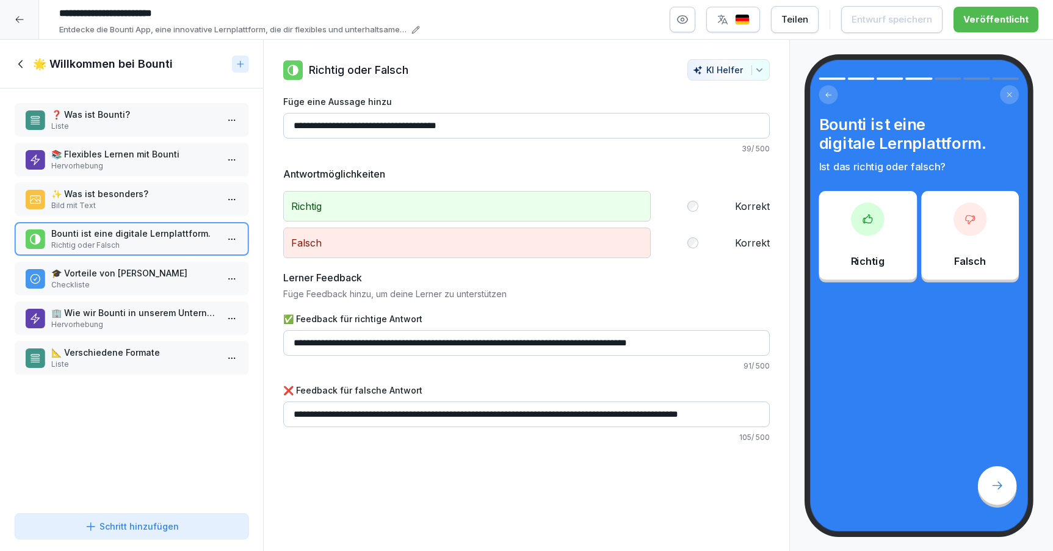
click at [118, 252] on div "Bounti ist eine digitale Lernplattform. Richtig oder Falsch" at bounding box center [132, 239] width 234 height 34
click at [117, 269] on p "🎓 Vorteile von Bountis Kursen" at bounding box center [133, 273] width 165 height 13
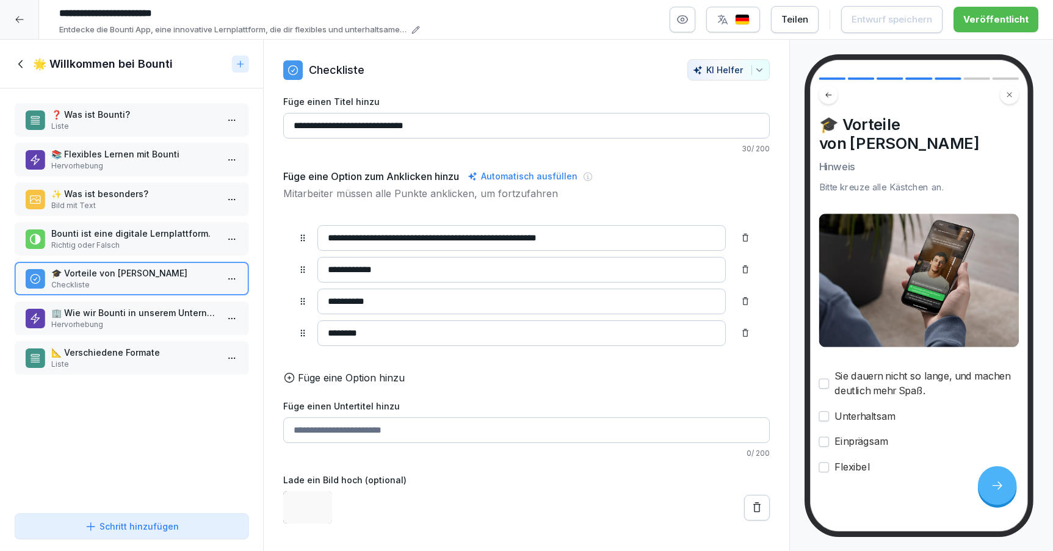
click at [131, 312] on p "🏢 Wie wir Bounti in unserem Unternehmen nutzen" at bounding box center [133, 313] width 165 height 13
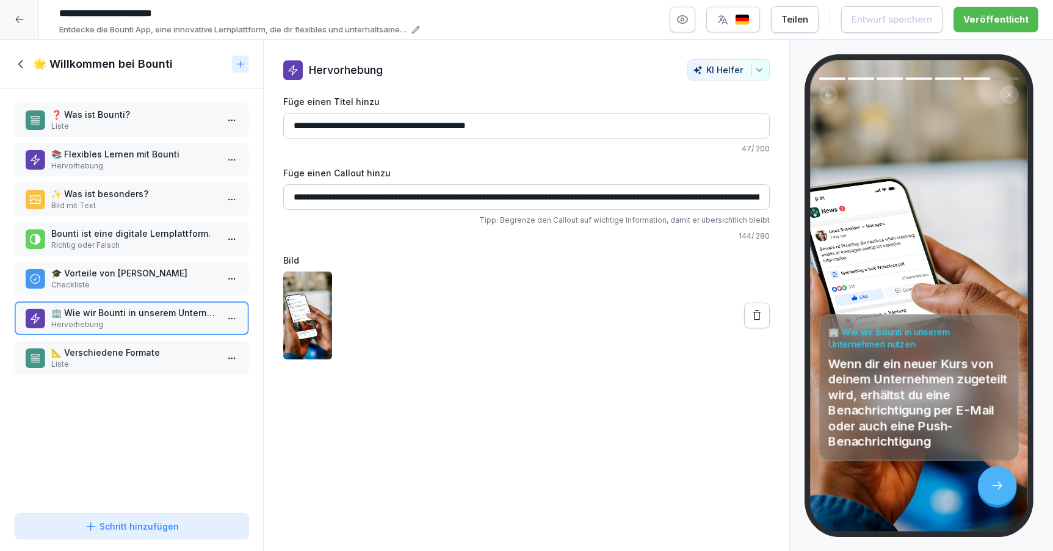
click at [136, 332] on div "🏢 Wie wir Bounti in unserem Unternehmen nutzen Hervorhebung" at bounding box center [132, 319] width 234 height 34
click at [136, 357] on p "📐 Verschiedene Formate" at bounding box center [133, 352] width 165 height 13
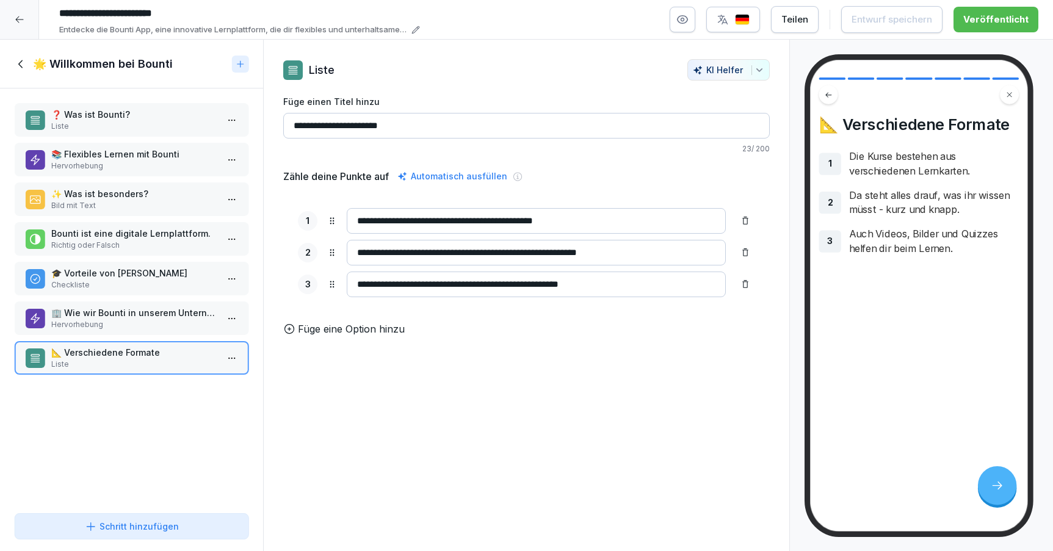
click at [143, 238] on p "Bounti ist eine digitale Lernplattform." at bounding box center [133, 233] width 165 height 13
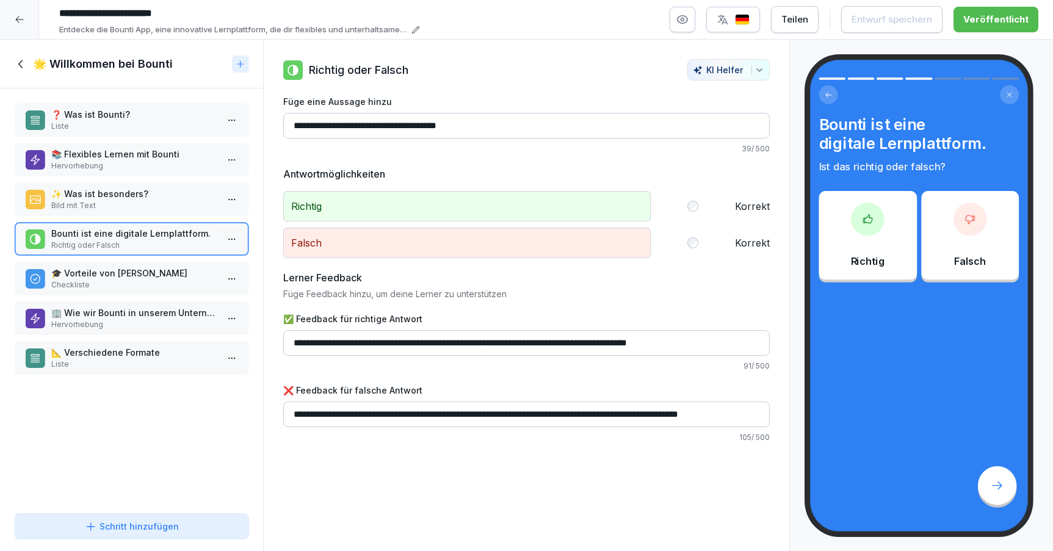
click at [124, 178] on div "❓ Was ist Bounti? Liste 📚 Flexibles Lernen mit Bounti Hervorhebung ✨ Was ist be…" at bounding box center [131, 299] width 263 height 420
click at [120, 167] on p "Hervorhebung" at bounding box center [133, 166] width 165 height 11
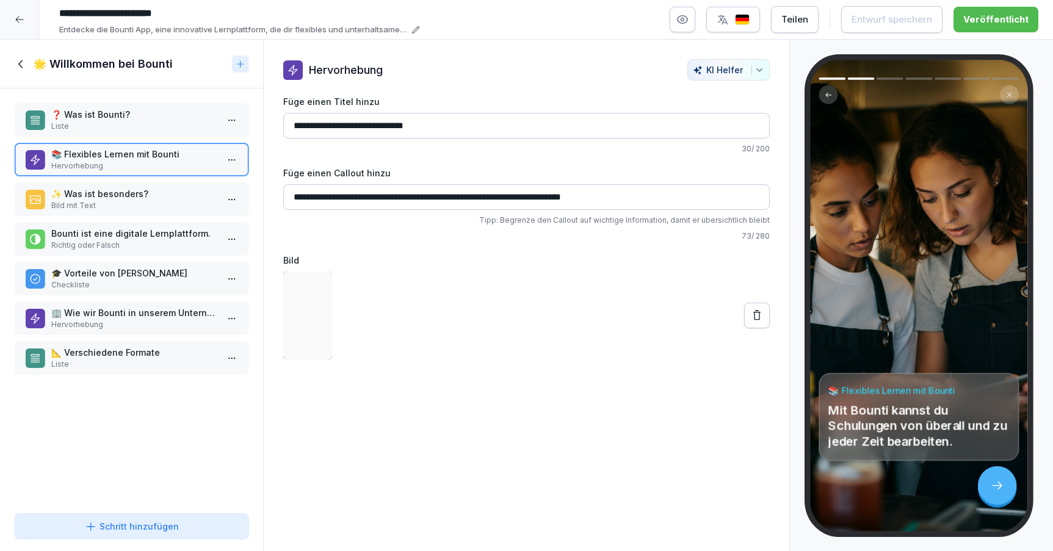
click at [26, 61] on icon at bounding box center [21, 63] width 13 height 13
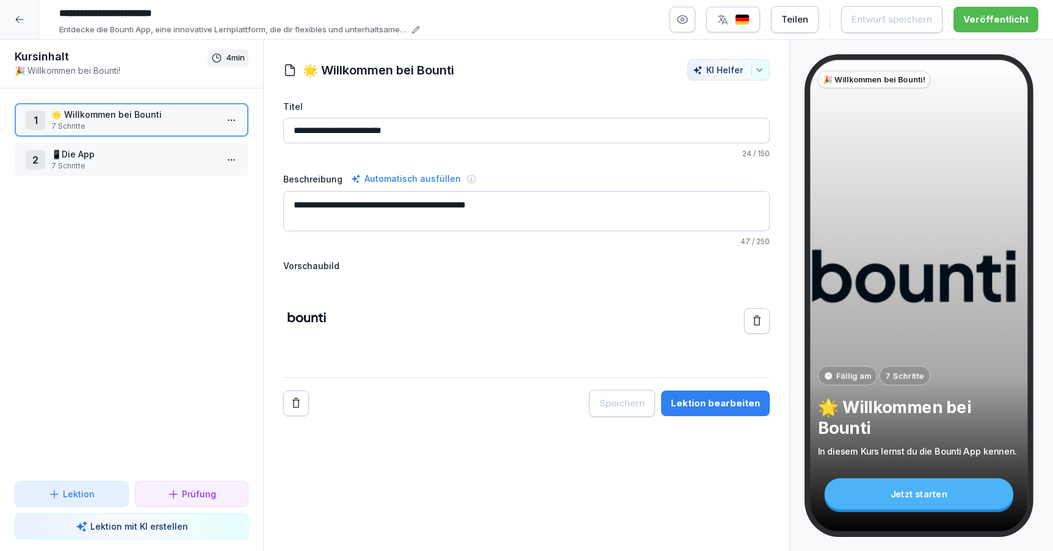
click at [713, 415] on button "Lektion bearbeiten" at bounding box center [715, 404] width 109 height 26
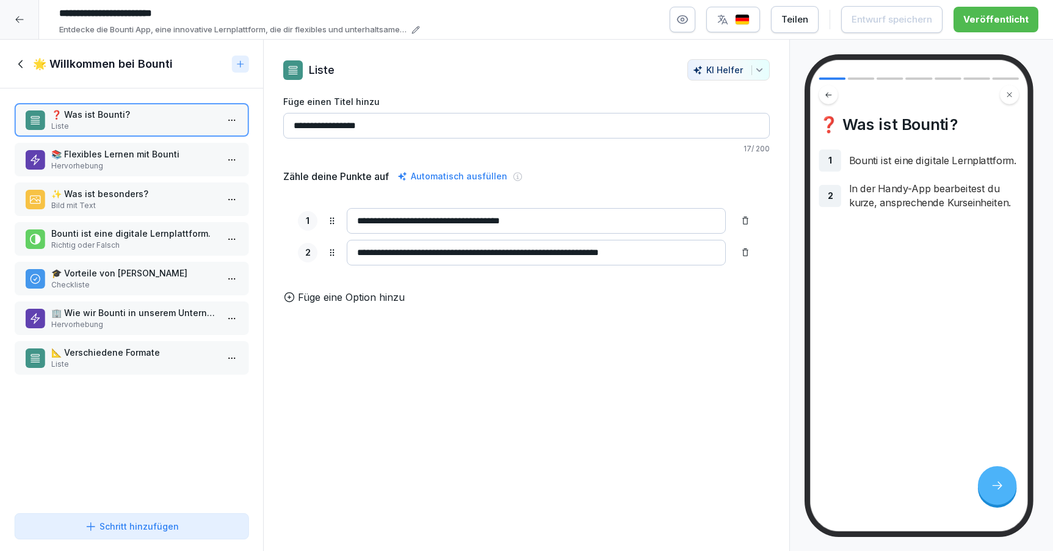
click at [20, 60] on icon at bounding box center [21, 63] width 13 height 13
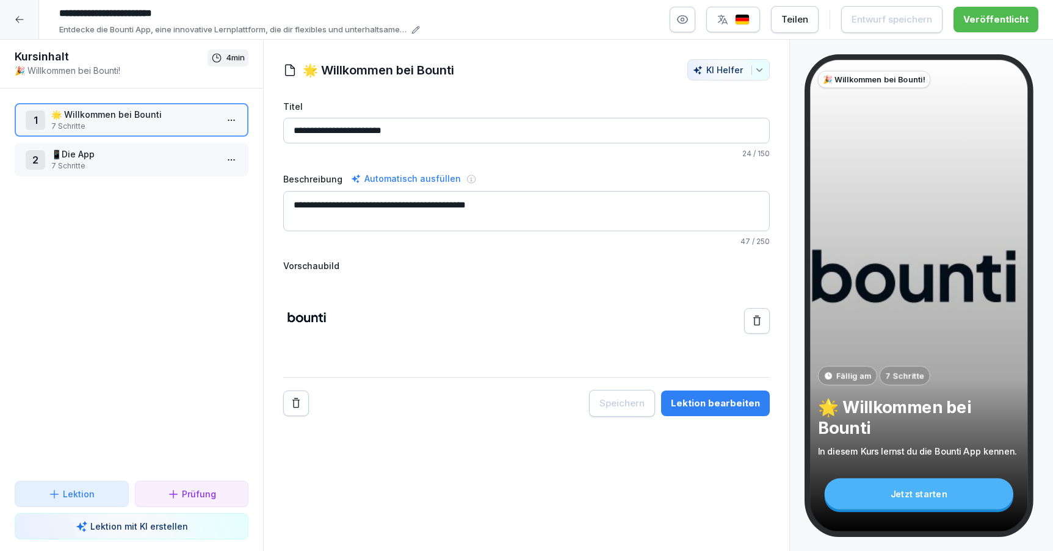
click at [24, 24] on div at bounding box center [19, 19] width 39 height 39
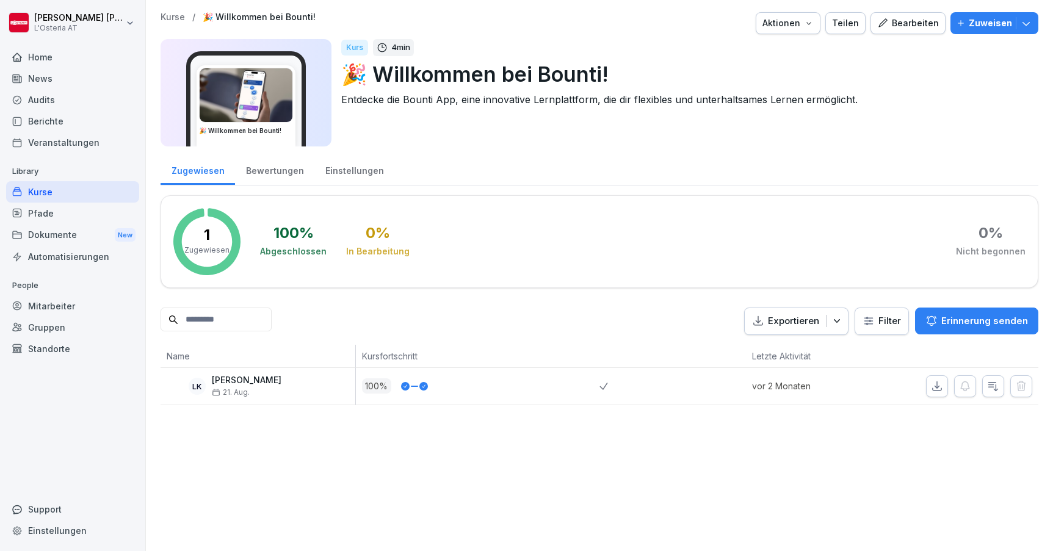
click at [53, 196] on div "Kurse" at bounding box center [72, 191] width 133 height 21
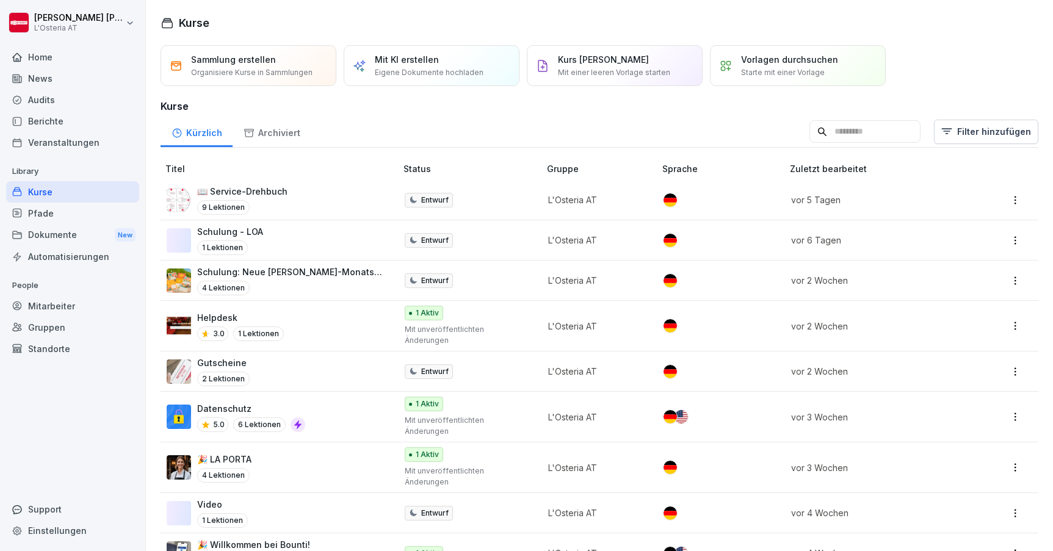
click at [333, 402] on div "Datenschutz 5.0 6 Lektionen" at bounding box center [275, 417] width 217 height 30
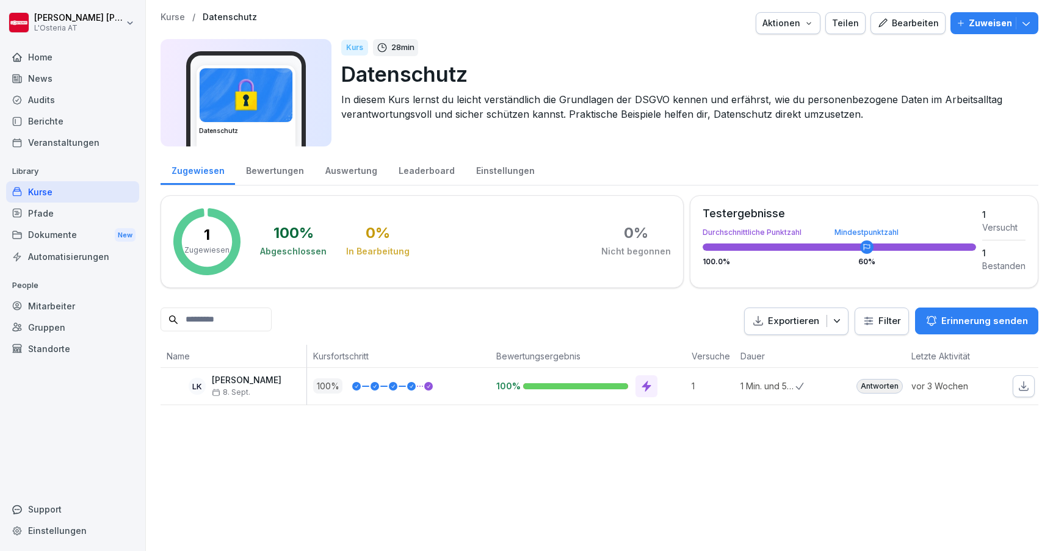
click at [895, 24] on div "Bearbeiten" at bounding box center [908, 22] width 62 height 13
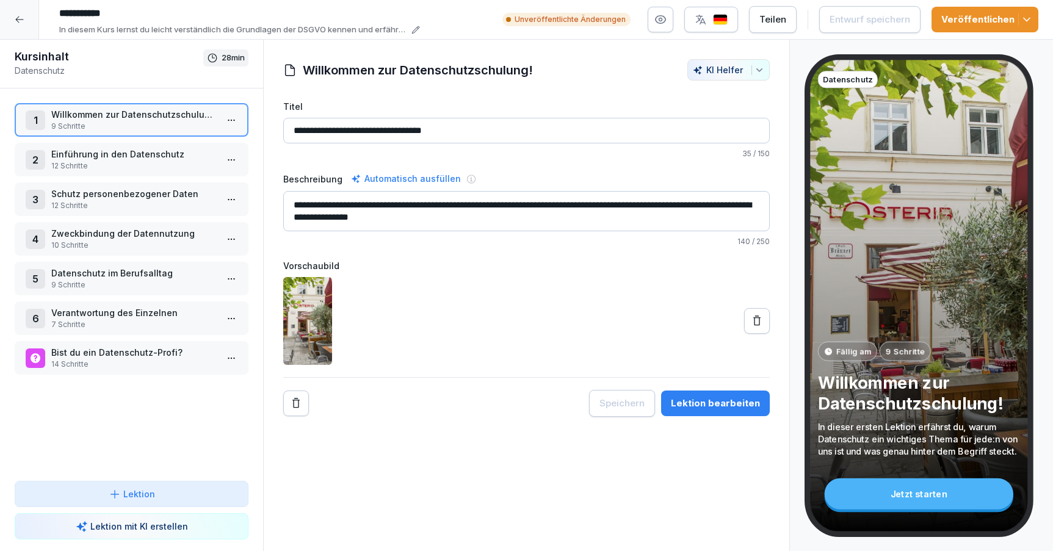
click at [121, 240] on p "10 Schritte" at bounding box center [133, 245] width 165 height 11
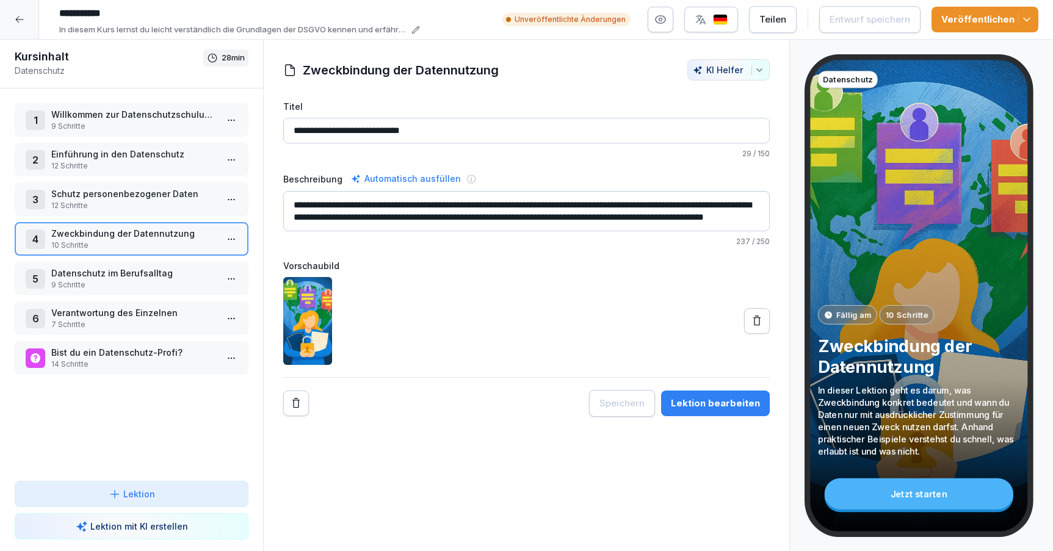
click at [135, 274] on p "Datenschutz im Berufsalltag" at bounding box center [133, 273] width 165 height 13
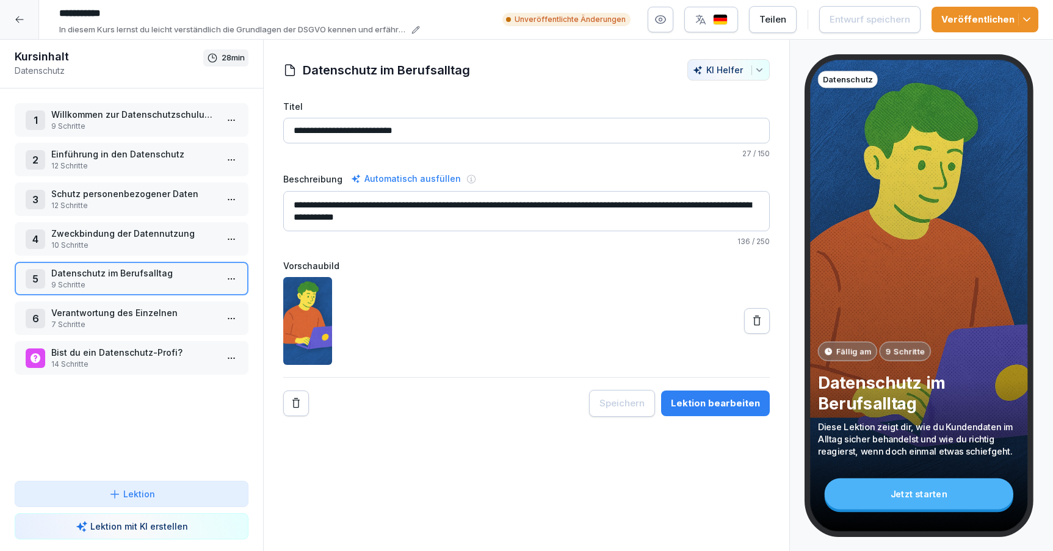
click at [146, 305] on div "6 Verantwortung des Einzelnen 7 Schritte" at bounding box center [132, 319] width 234 height 34
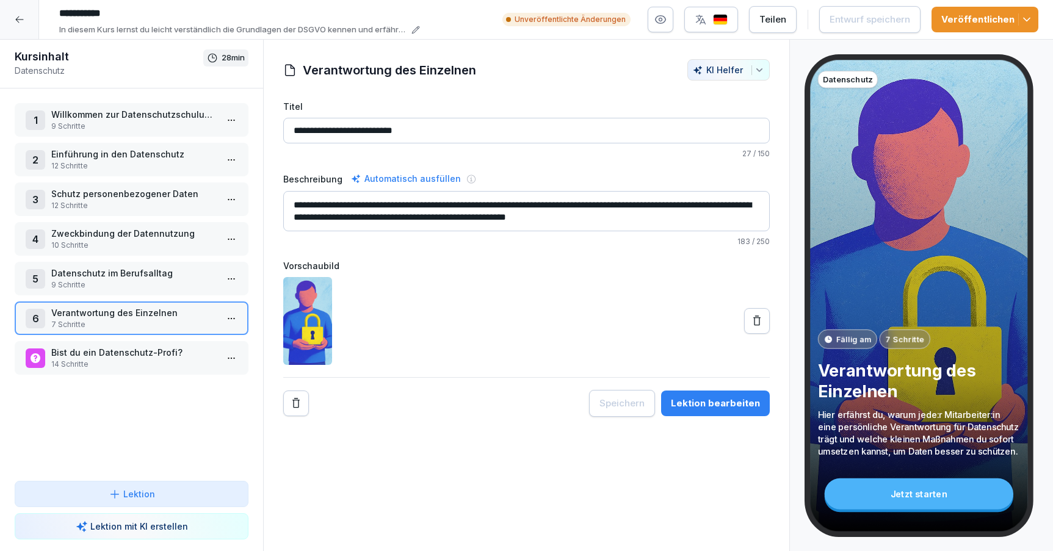
click at [148, 356] on p "Bist du ein Datenschutz-Profi?" at bounding box center [133, 352] width 165 height 13
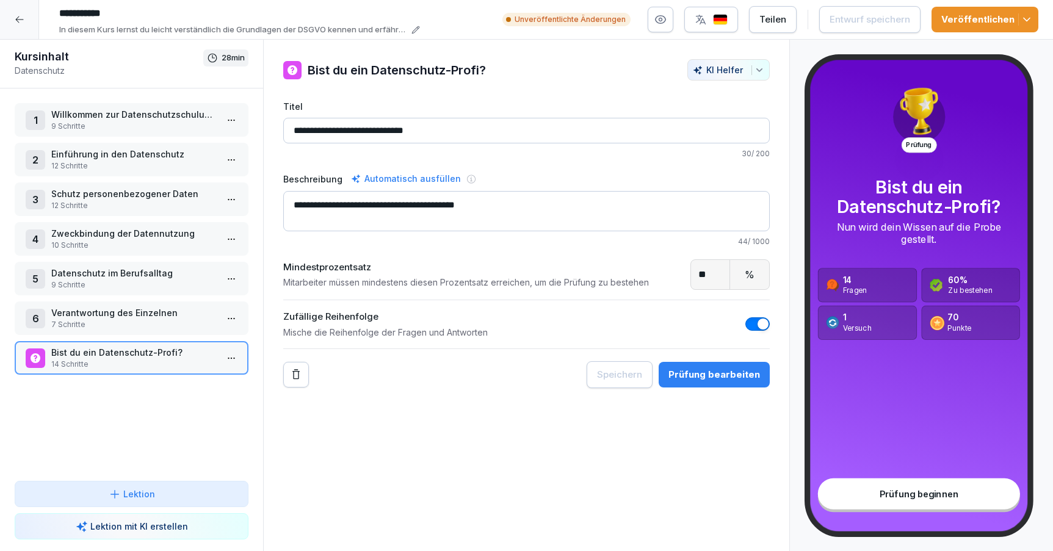
click at [154, 254] on div "4 Zweckbindung der Datennutzung 10 Schritte" at bounding box center [132, 239] width 234 height 34
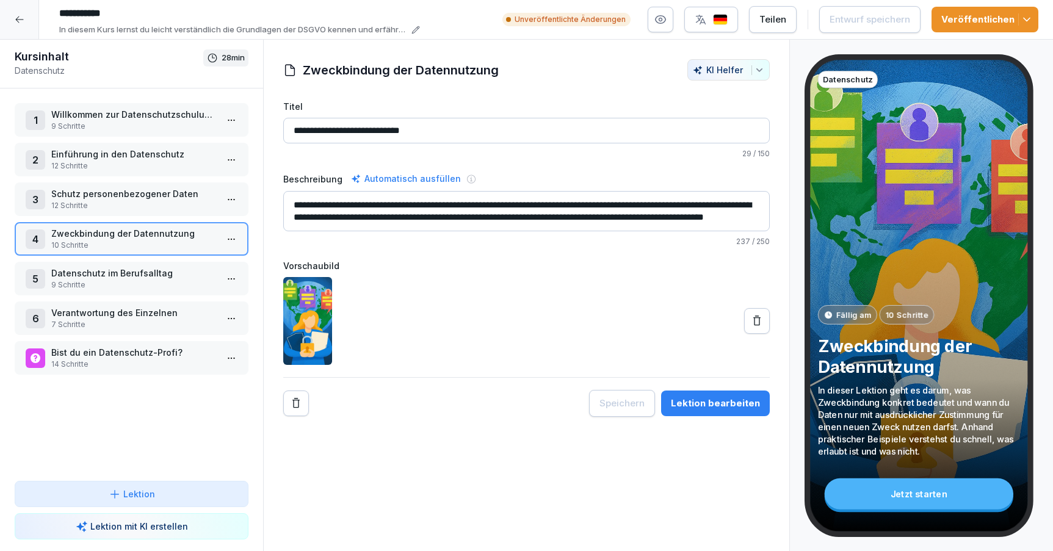
click at [145, 194] on p "Schutz personenbezogener Daten" at bounding box center [133, 193] width 165 height 13
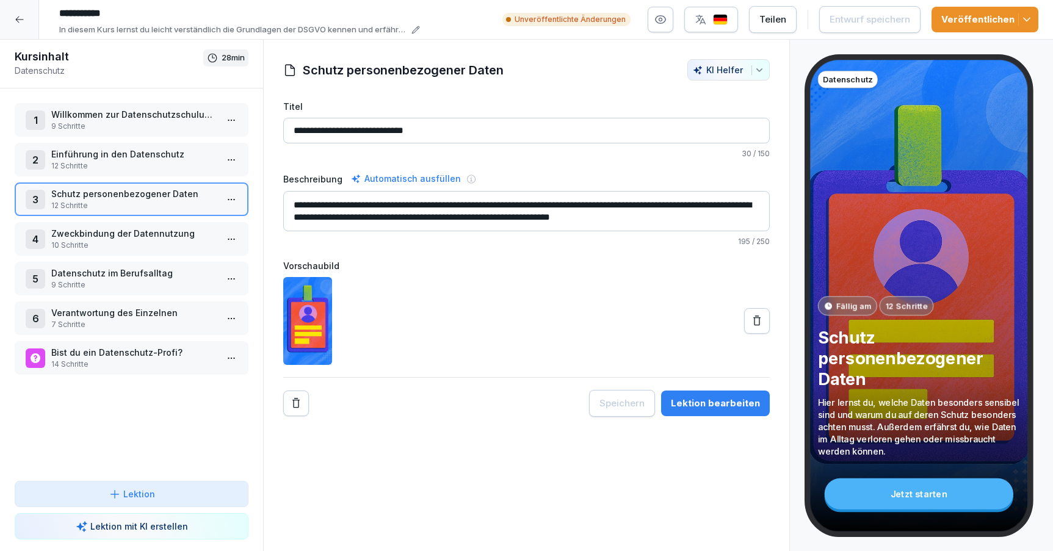
click at [145, 165] on p "12 Schritte" at bounding box center [133, 166] width 165 height 11
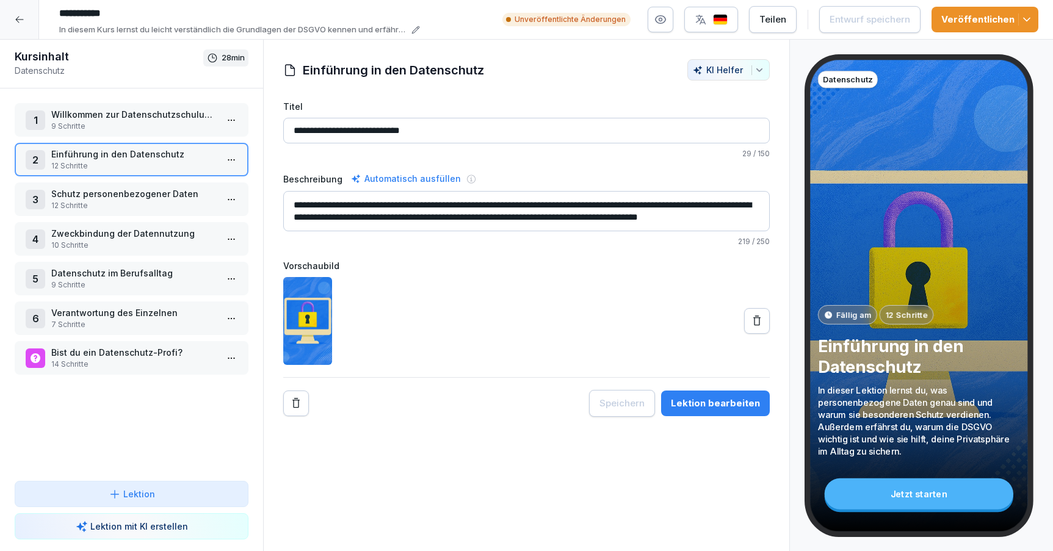
click at [702, 411] on button "Lektion bearbeiten" at bounding box center [715, 404] width 109 height 26
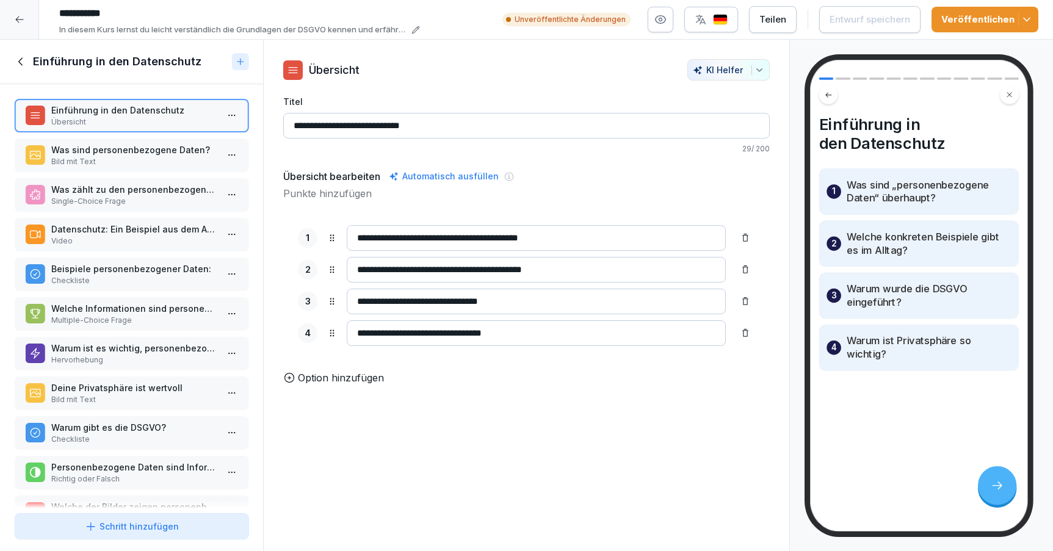
click at [128, 236] on p "Datenschutz: Ein Beispiel aus dem Alltag" at bounding box center [133, 229] width 165 height 13
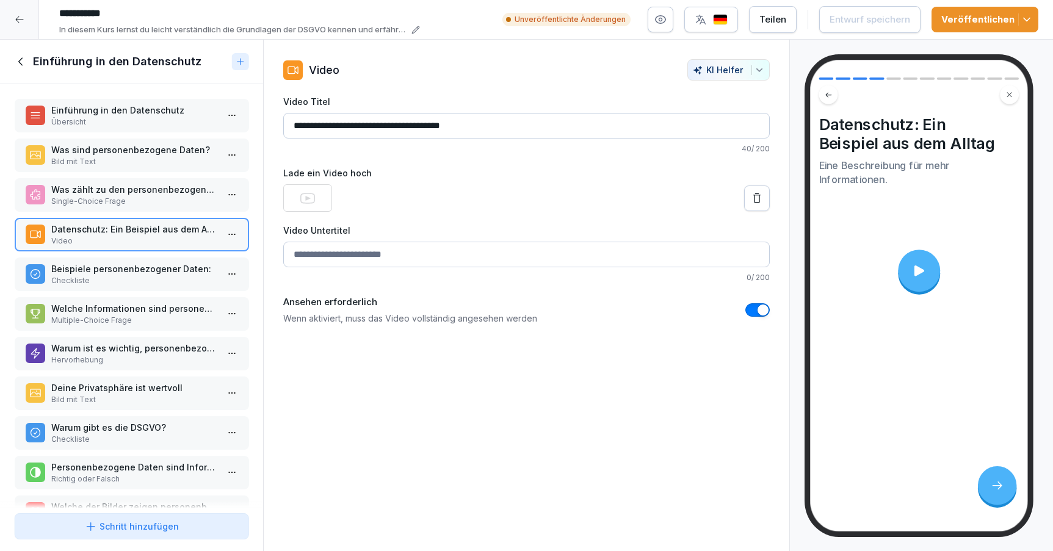
click at [134, 282] on p "Checkliste" at bounding box center [133, 280] width 165 height 11
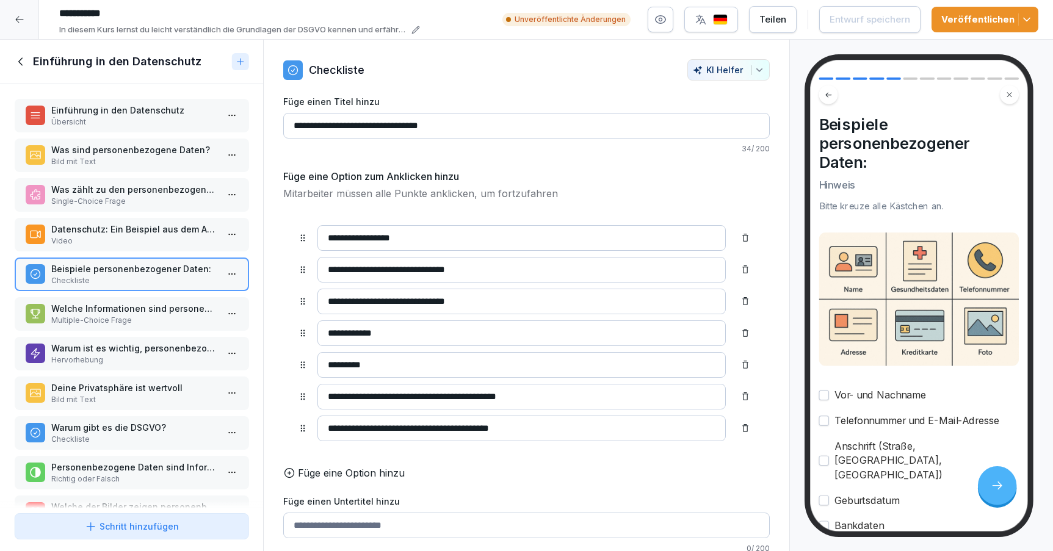
click at [132, 247] on p "Video" at bounding box center [133, 241] width 165 height 11
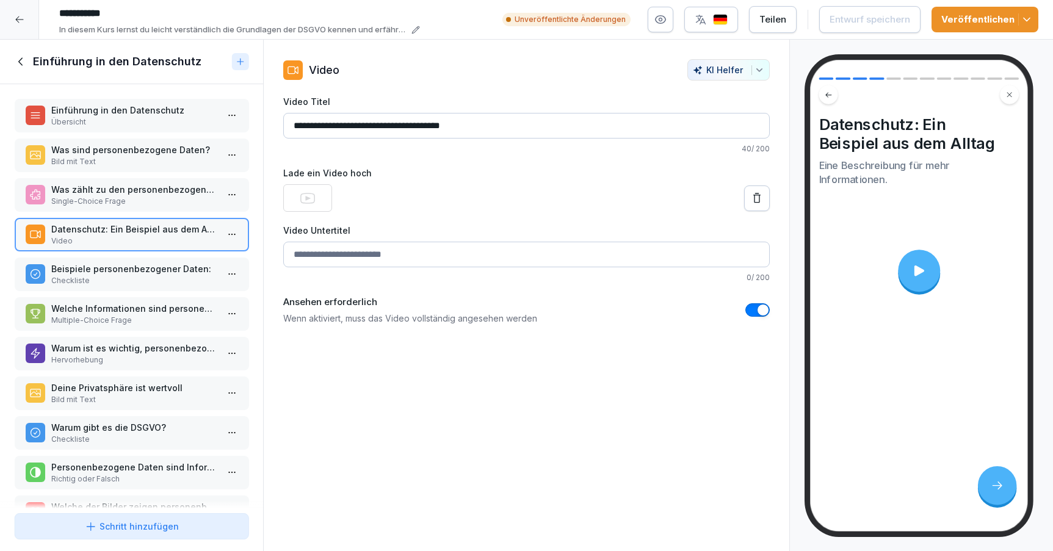
click at [147, 315] on p "Welche Informationen sind personenbezogene Daten?" at bounding box center [133, 308] width 165 height 13
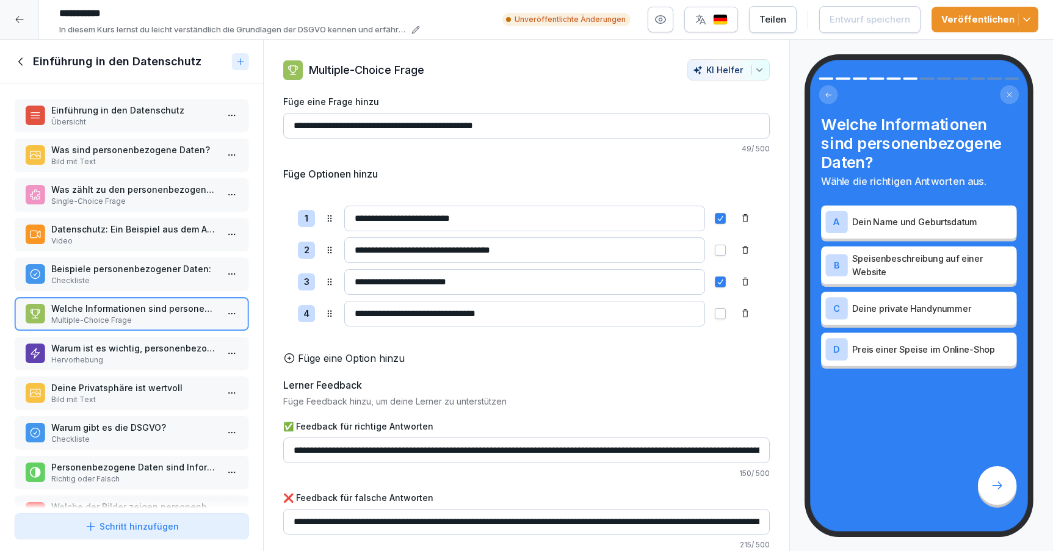
click at [158, 355] on p "Warum ist es wichtig, personenbezogene Daten zu schützen?" at bounding box center [133, 348] width 165 height 13
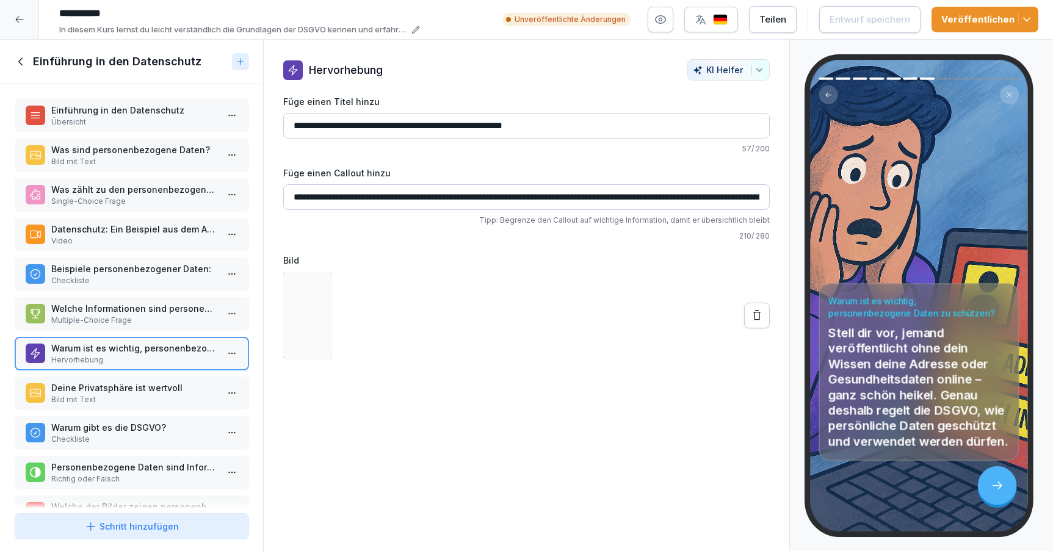
click at [164, 399] on p "Bild mit Text" at bounding box center [133, 399] width 165 height 11
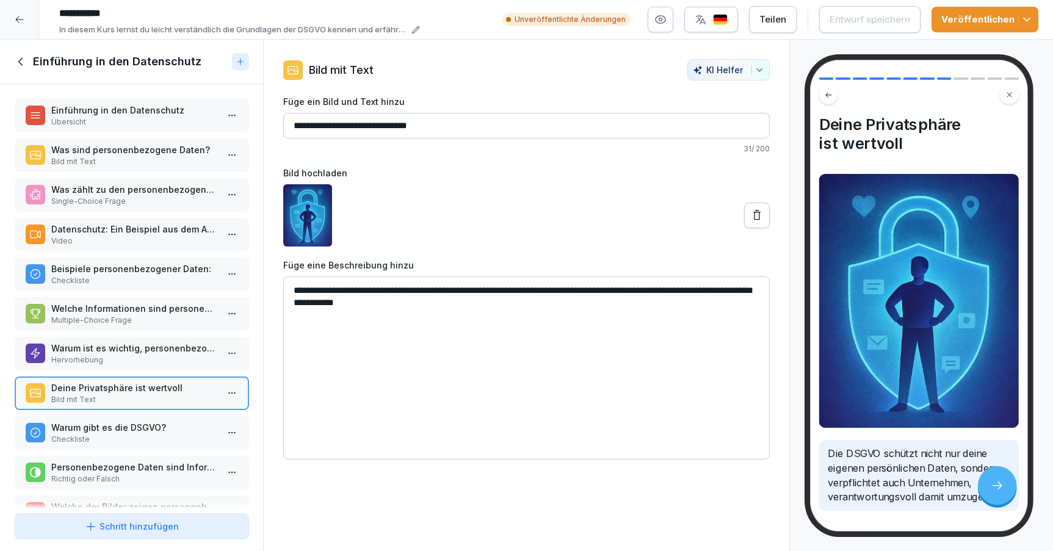
click at [167, 432] on p "Warum gibt es die DSGVO?" at bounding box center [133, 427] width 165 height 13
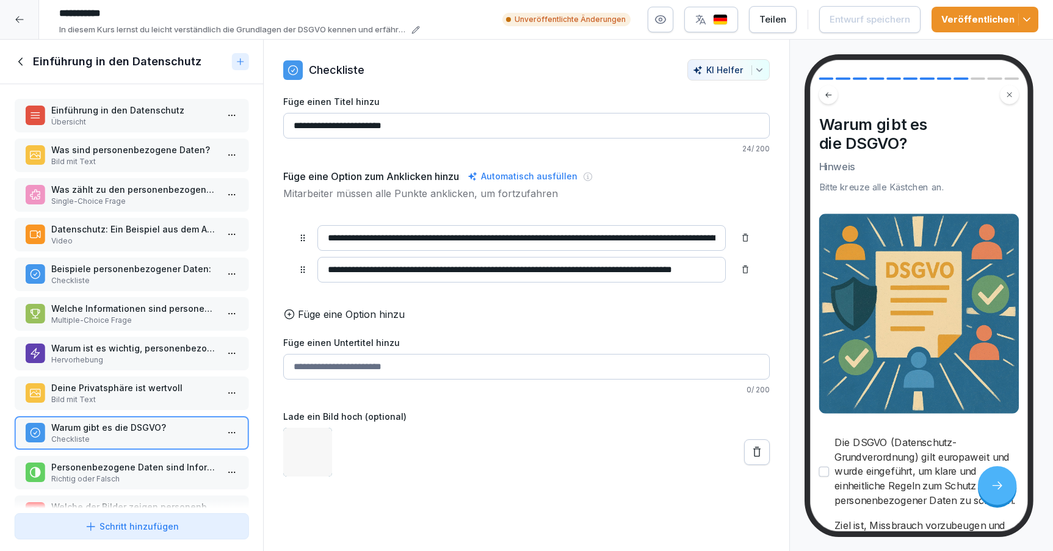
click at [171, 474] on p "Personenbezogene Daten sind Informationen, mit denen man eine Person direkt ode…" at bounding box center [133, 467] width 165 height 13
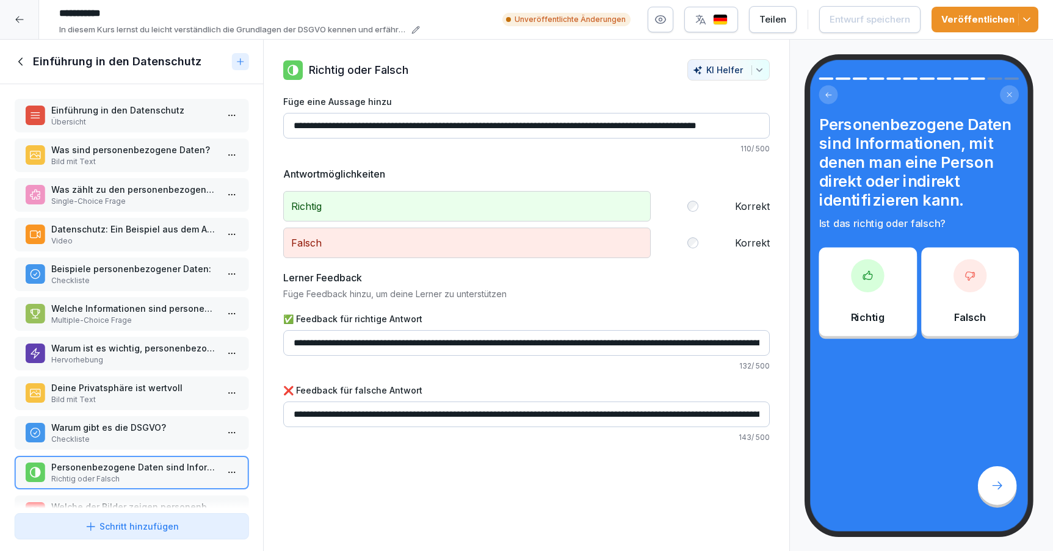
click at [15, 59] on icon at bounding box center [21, 61] width 13 height 13
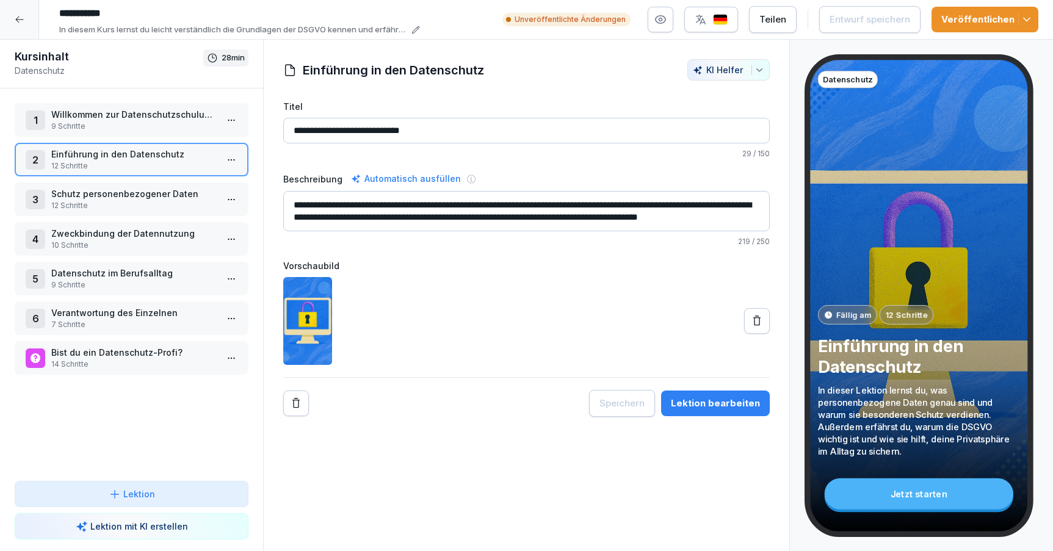
click at [709, 402] on div "Lektion bearbeiten" at bounding box center [715, 403] width 89 height 13
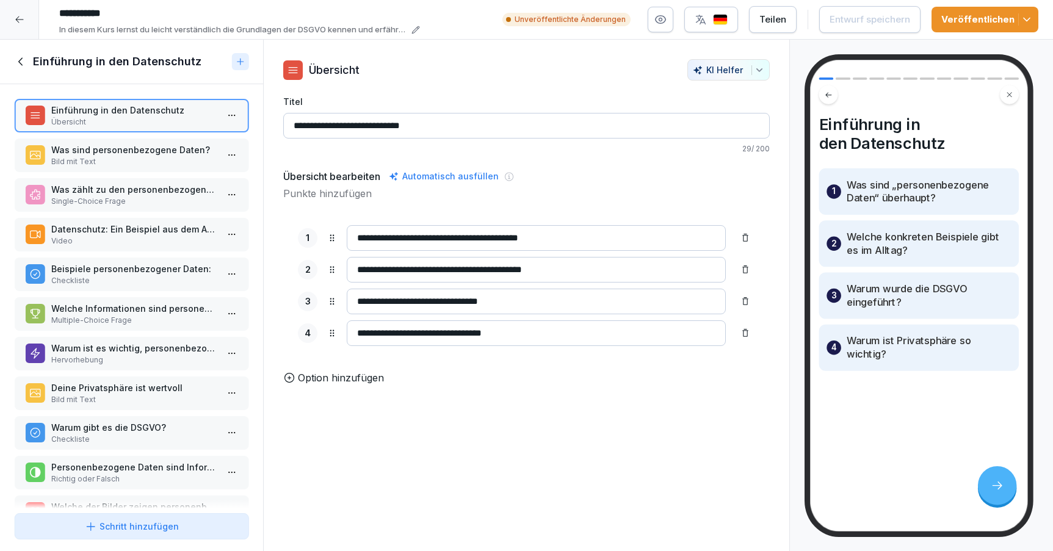
click at [118, 156] on p "Was sind personenbezogene Daten?" at bounding box center [133, 149] width 165 height 13
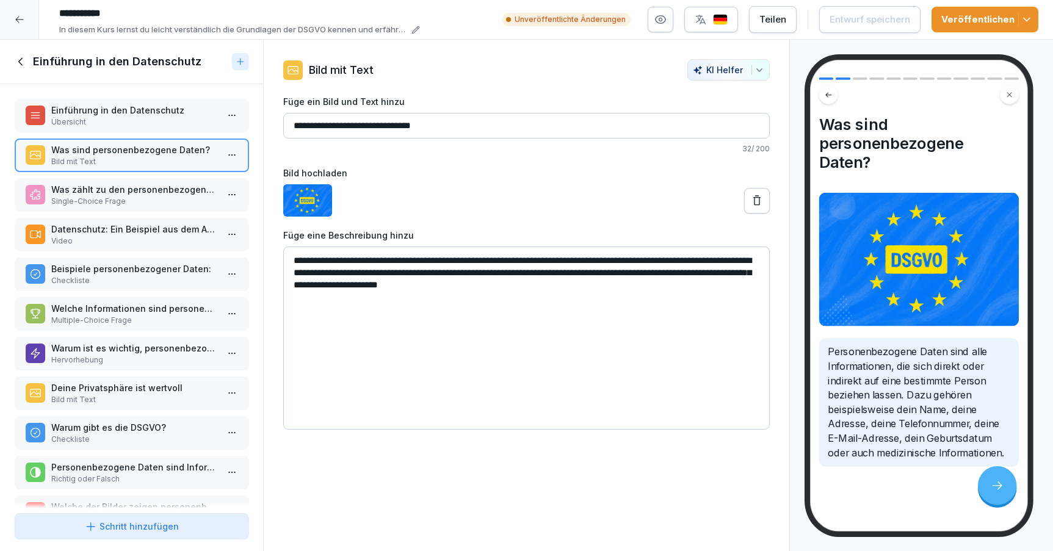
click at [122, 184] on div "Was zählt zu den personenbezogenen Daten? Single-Choice Frage" at bounding box center [132, 195] width 234 height 34
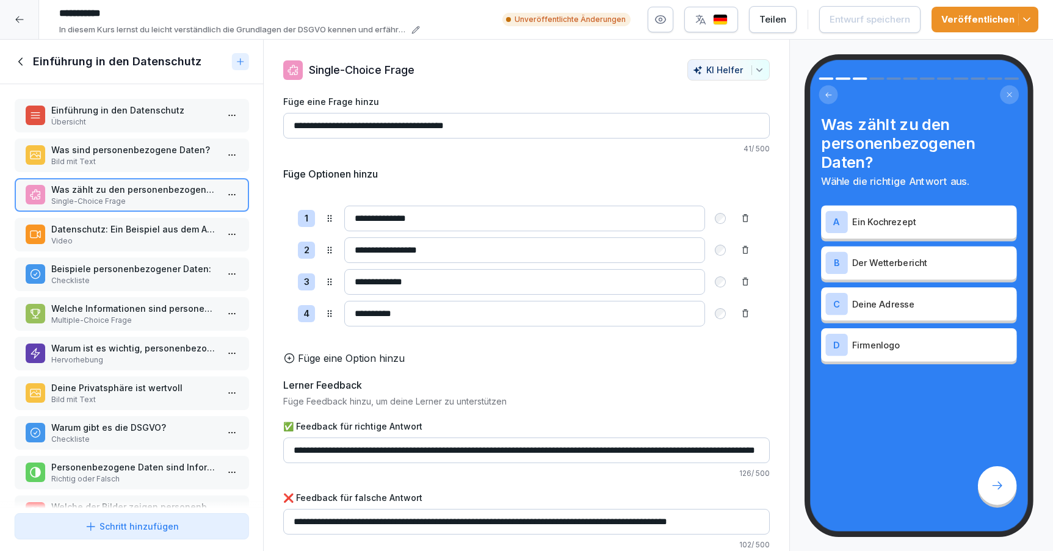
click at [122, 227] on p "Datenschutz: Ein Beispiel aus dem Alltag" at bounding box center [133, 229] width 165 height 13
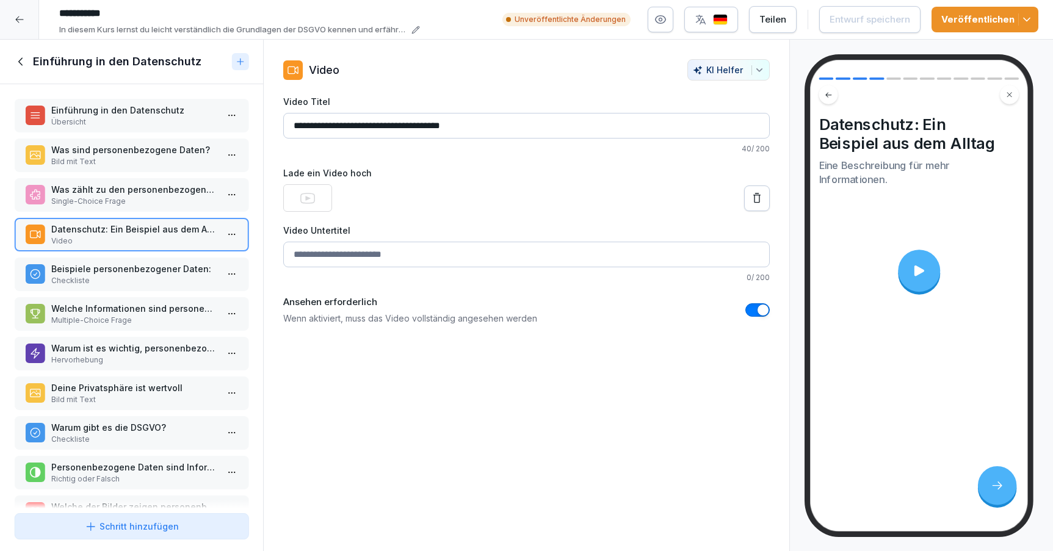
click at [134, 268] on p "Beispiele personenbezogener Daten:" at bounding box center [133, 269] width 165 height 13
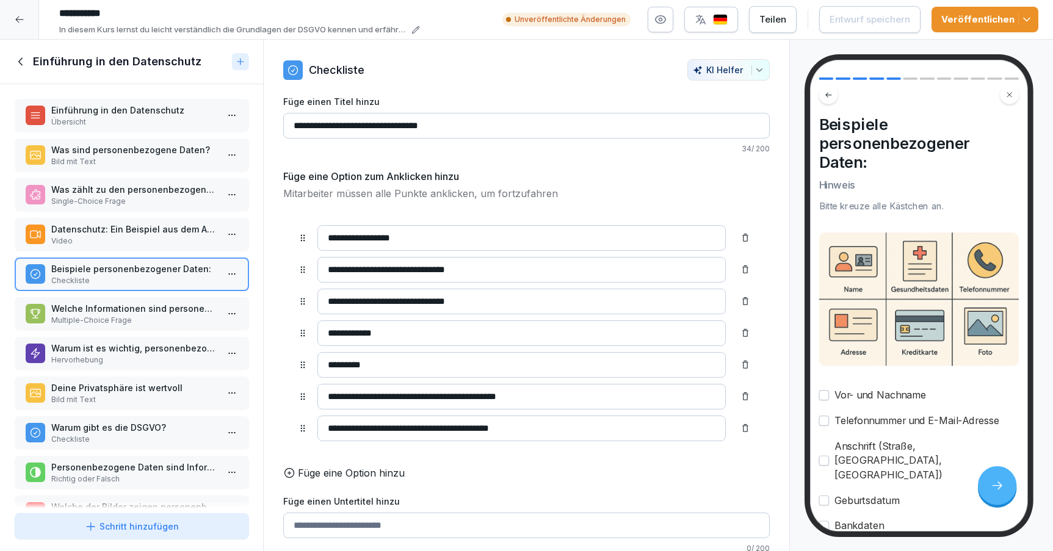
click at [134, 236] on p "Datenschutz: Ein Beispiel aus dem Alltag" at bounding box center [133, 229] width 165 height 13
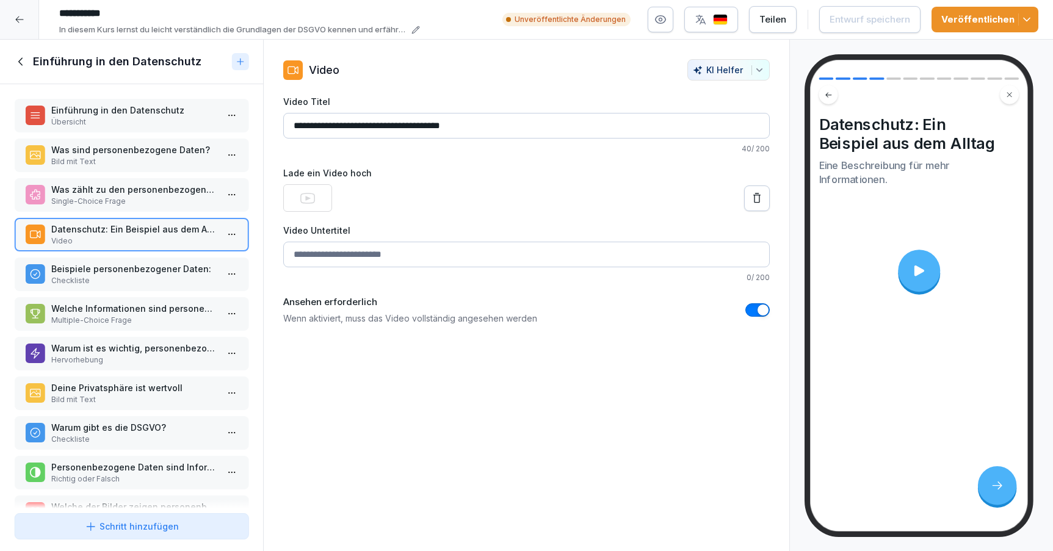
click at [916, 276] on icon at bounding box center [918, 270] width 15 height 15
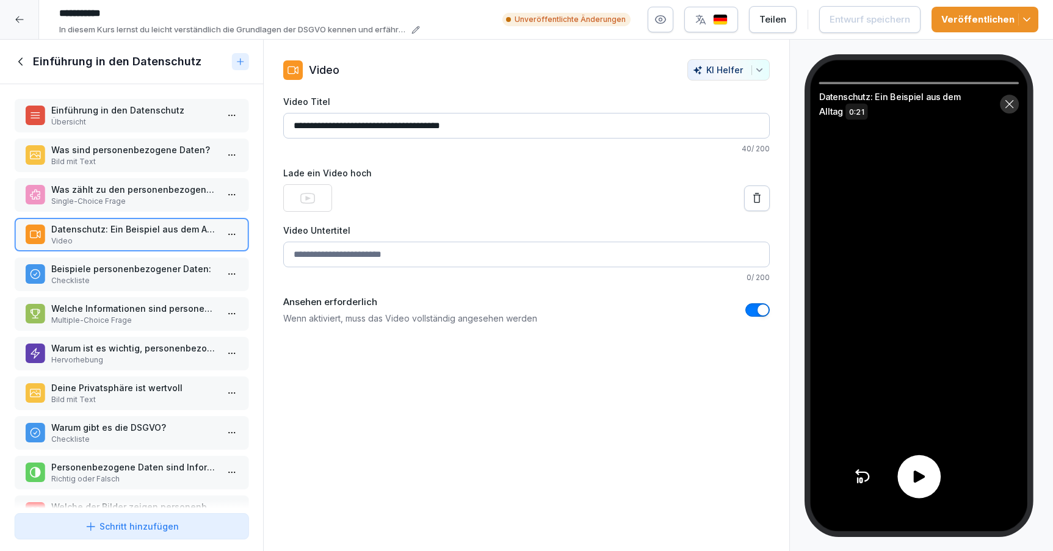
click at [923, 482] on icon at bounding box center [919, 477] width 18 height 18
click at [926, 480] on icon at bounding box center [919, 477] width 18 height 18
click at [13, 18] on div at bounding box center [19, 19] width 39 height 39
